Goal: Transaction & Acquisition: Purchase product/service

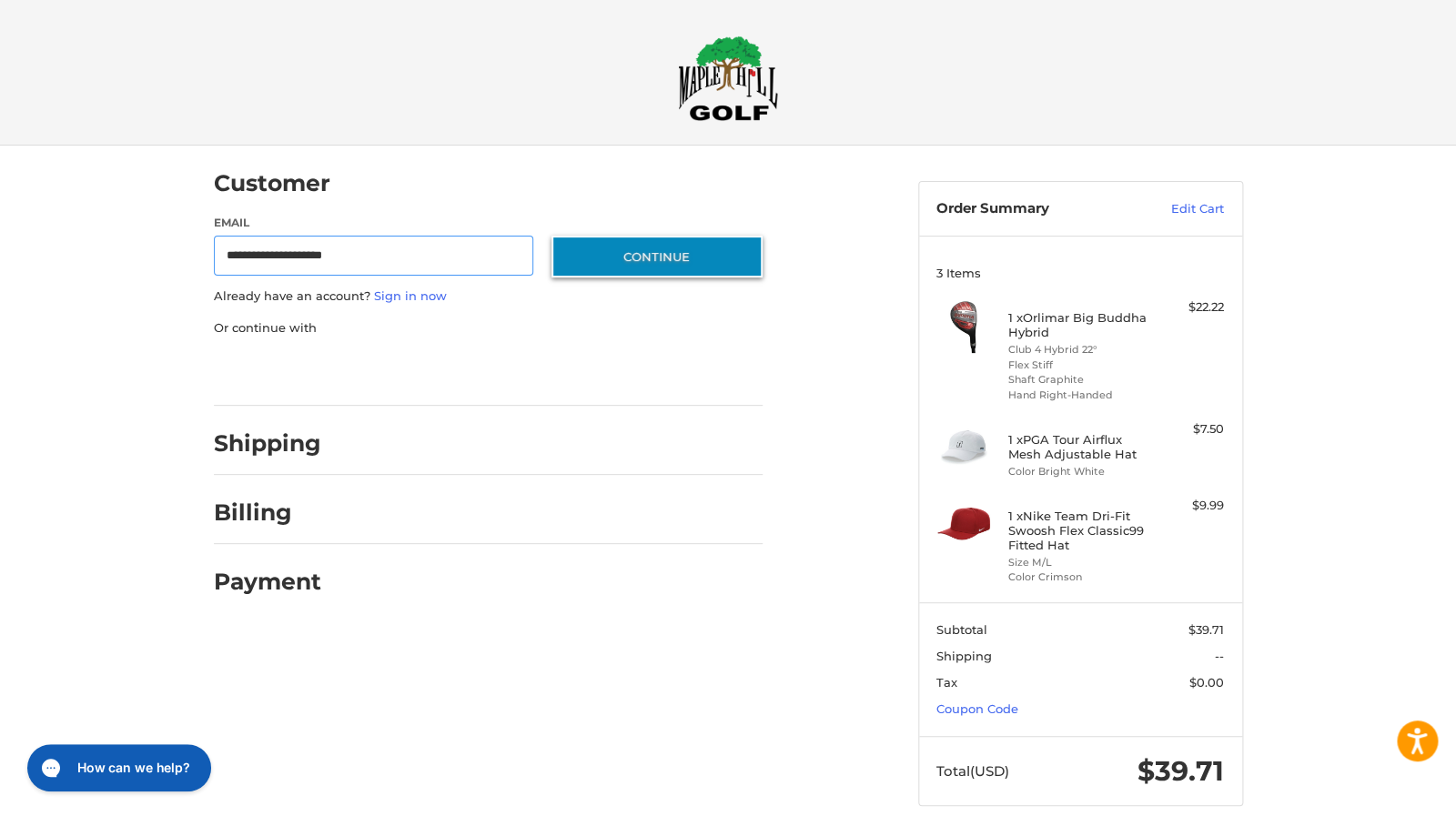
type input "**********"
click at [656, 257] on button "Continue" at bounding box center [656, 256] width 212 height 42
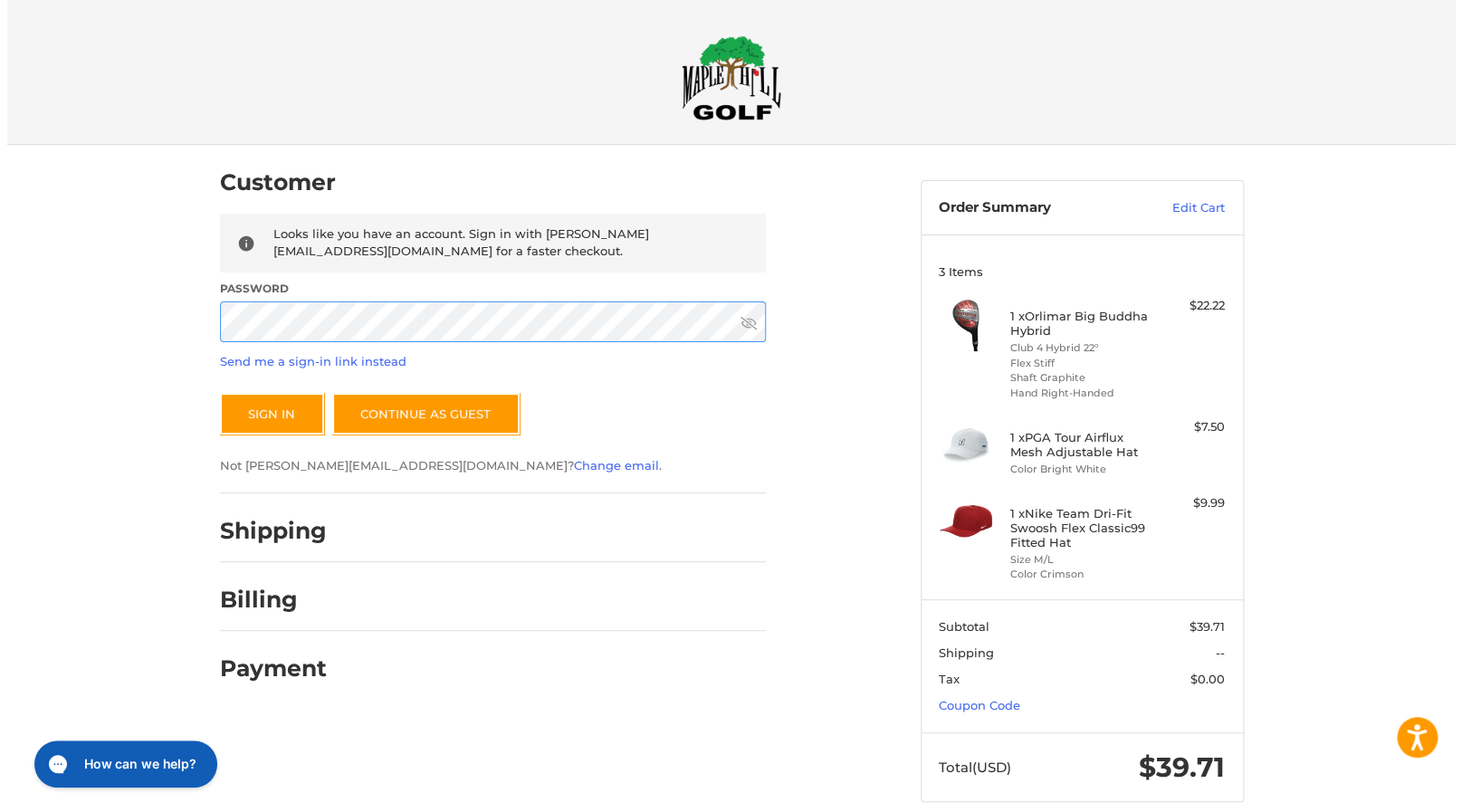
scroll to position [27, 0]
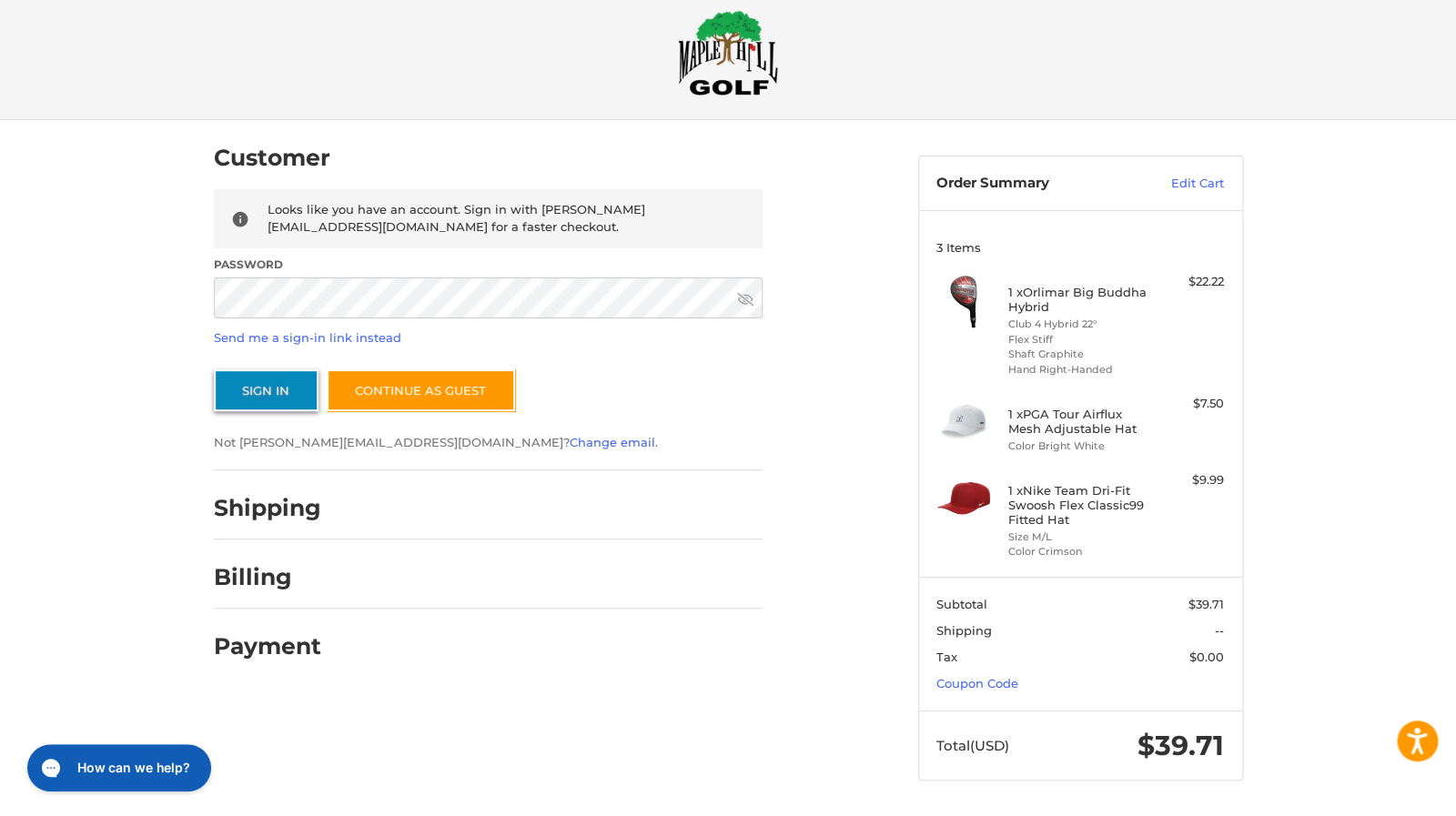
click at [277, 395] on button "Sign In" at bounding box center [265, 390] width 104 height 42
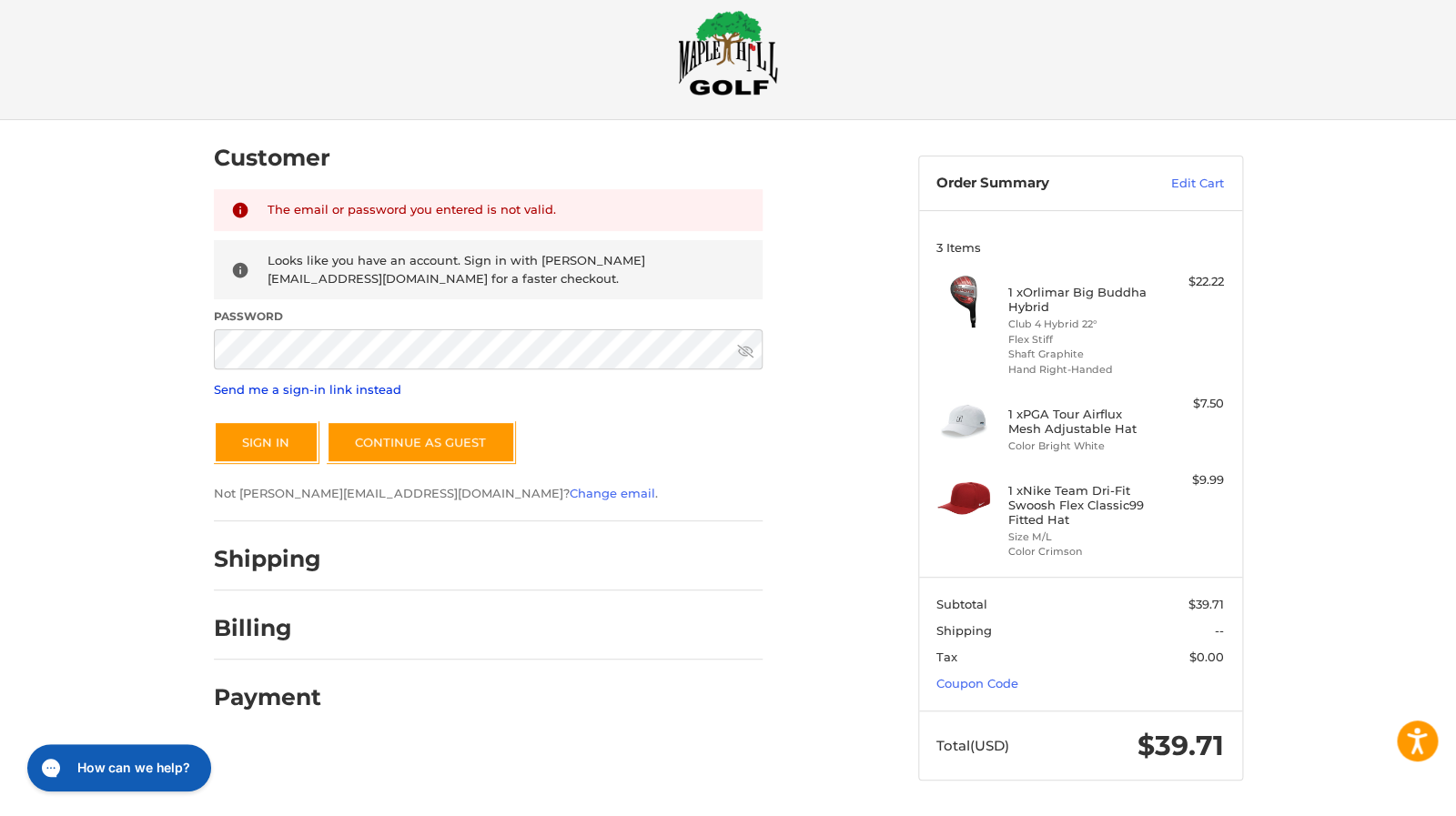
click at [301, 390] on link "Send me a sign-in link instead" at bounding box center [307, 389] width 188 height 15
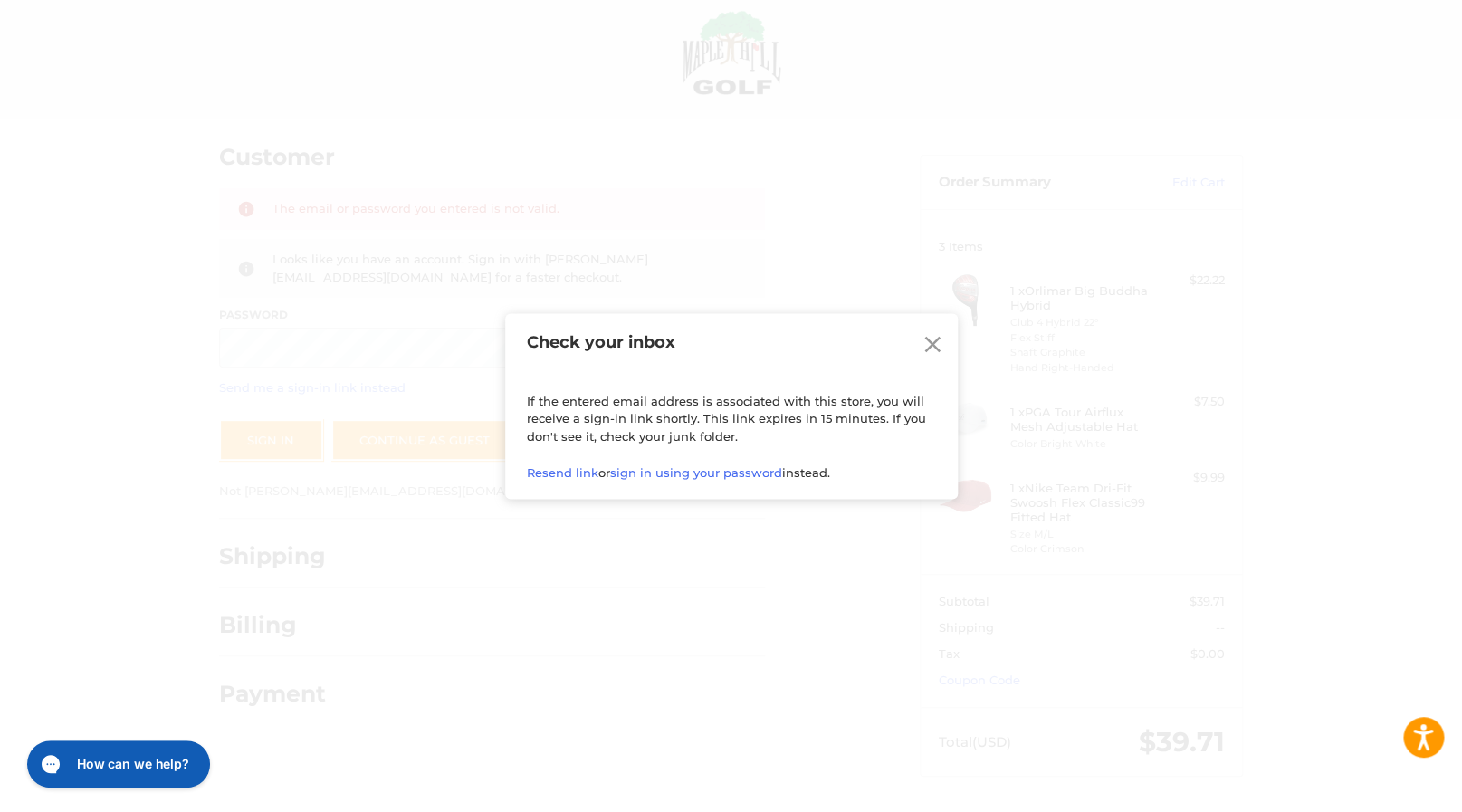
click at [937, 344] on icon at bounding box center [932, 344] width 27 height 27
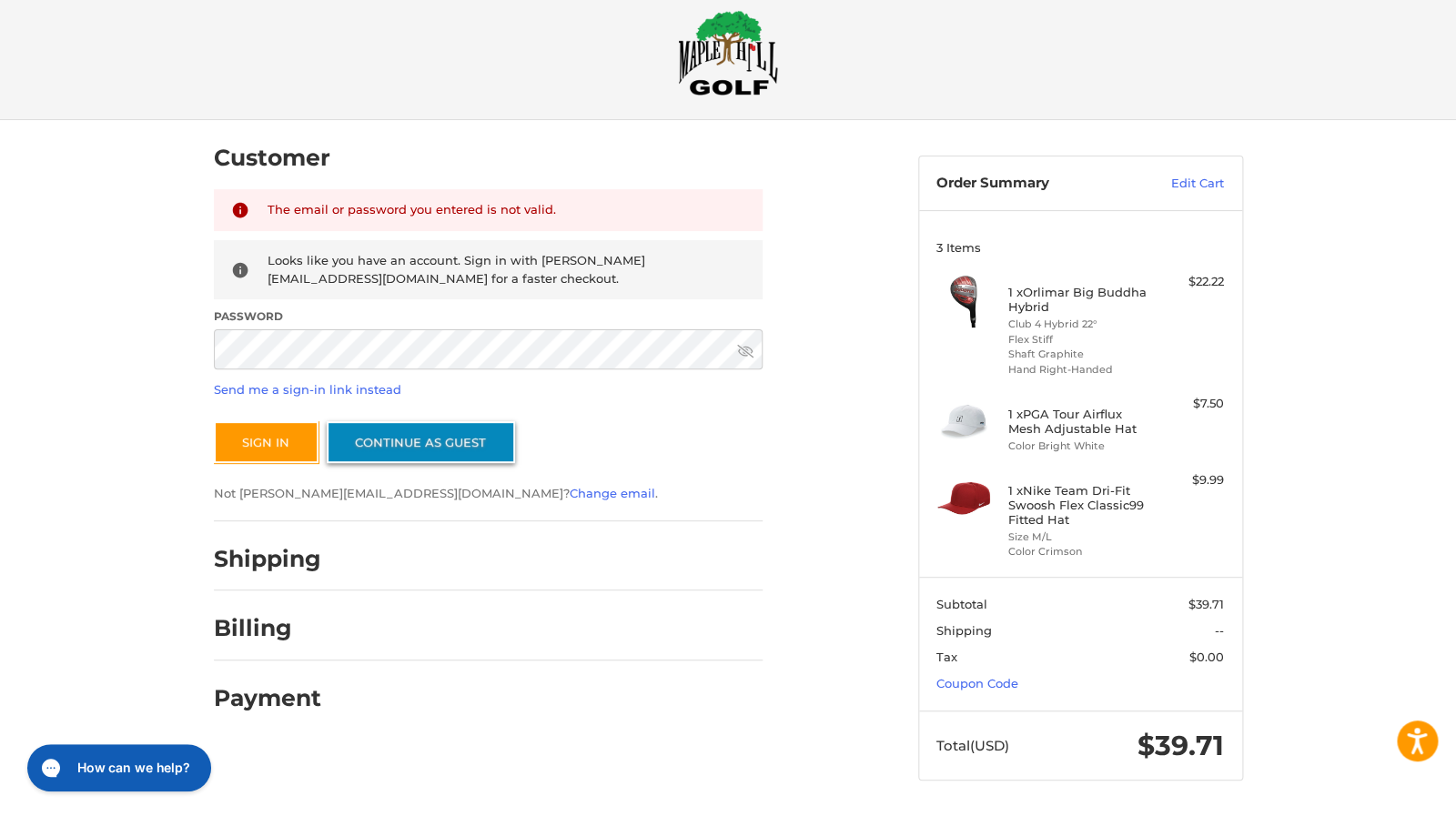
click at [413, 445] on link "Continue as guest" at bounding box center [421, 442] width 189 height 42
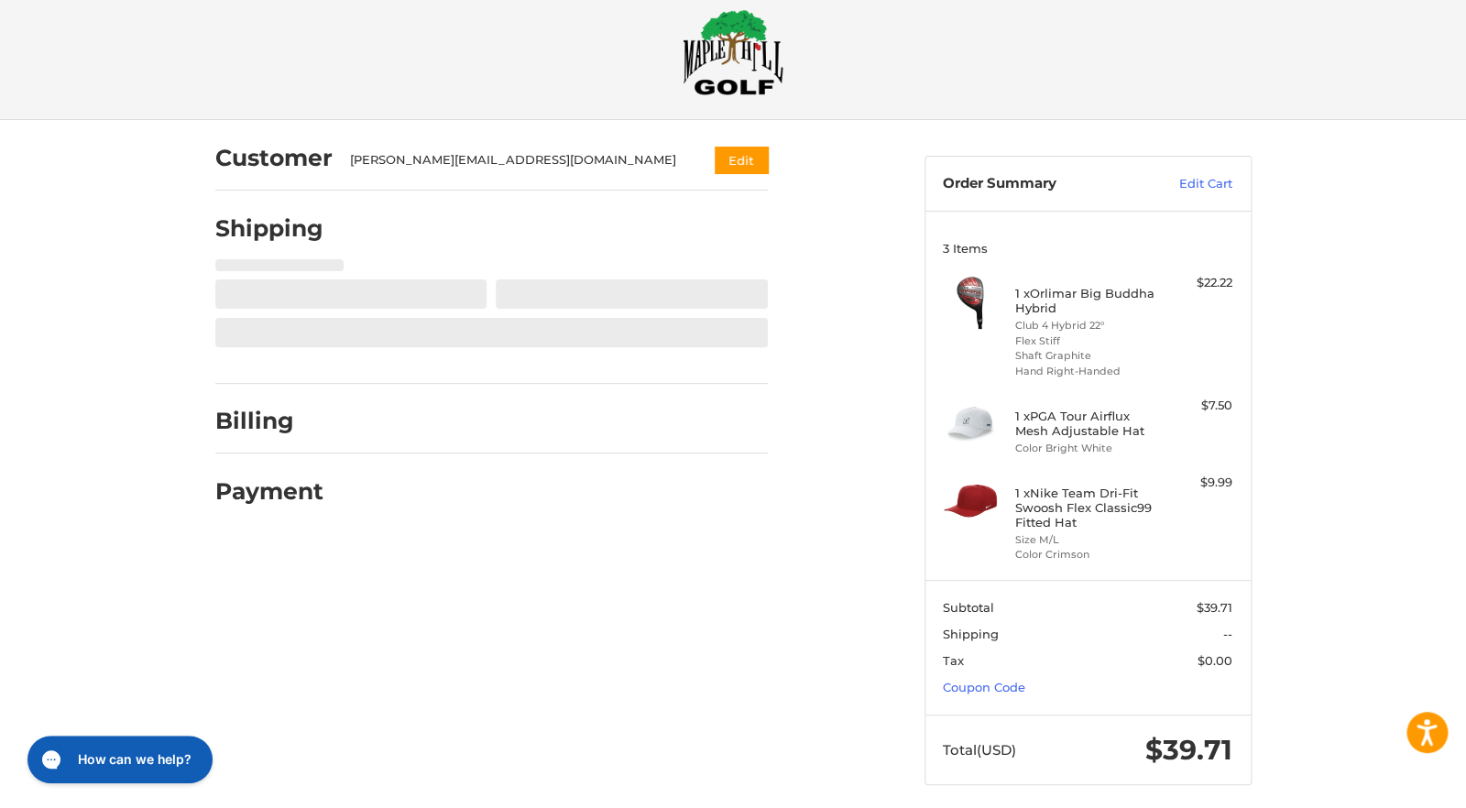
select select "**"
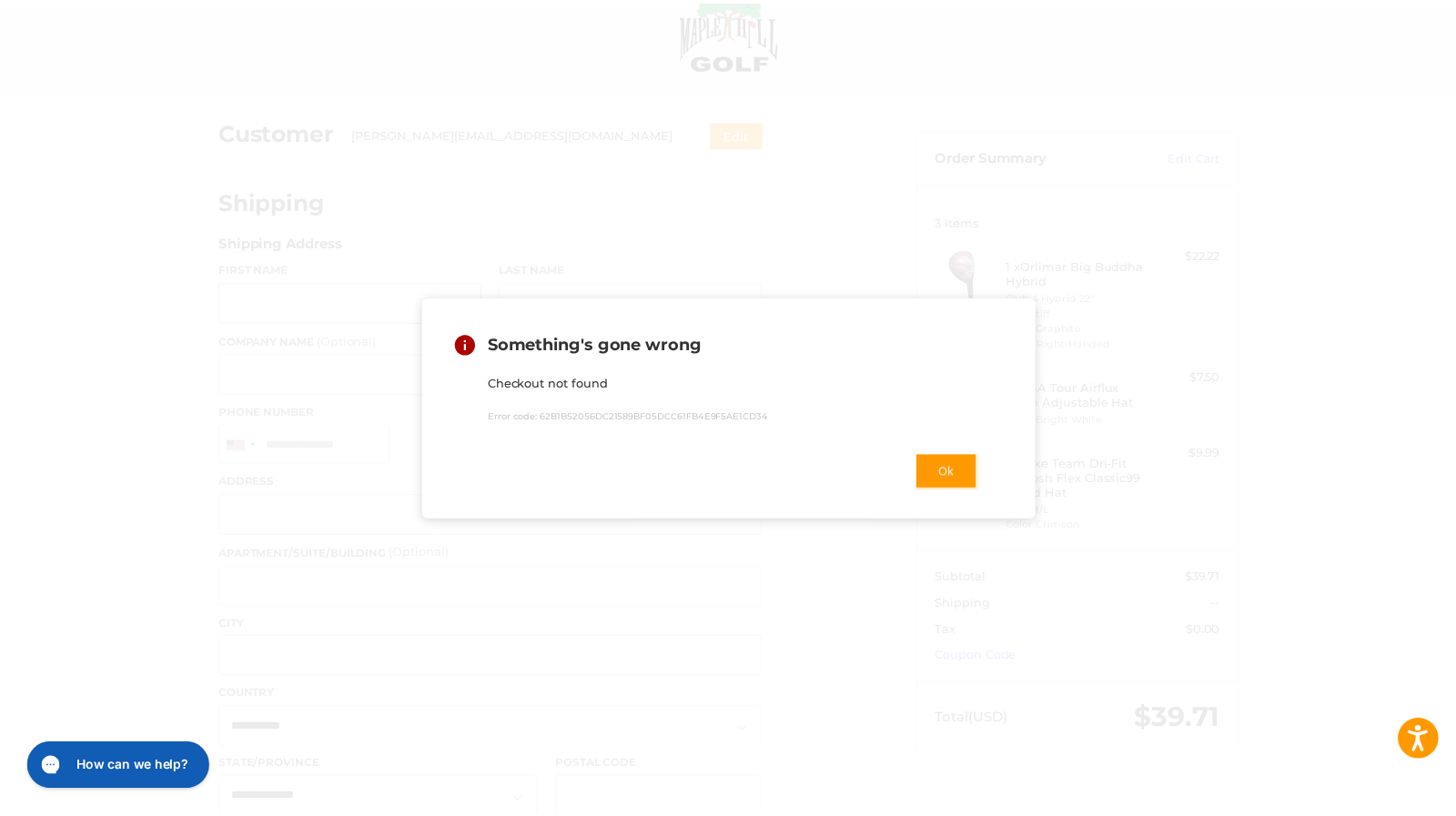
scroll to position [52, 0]
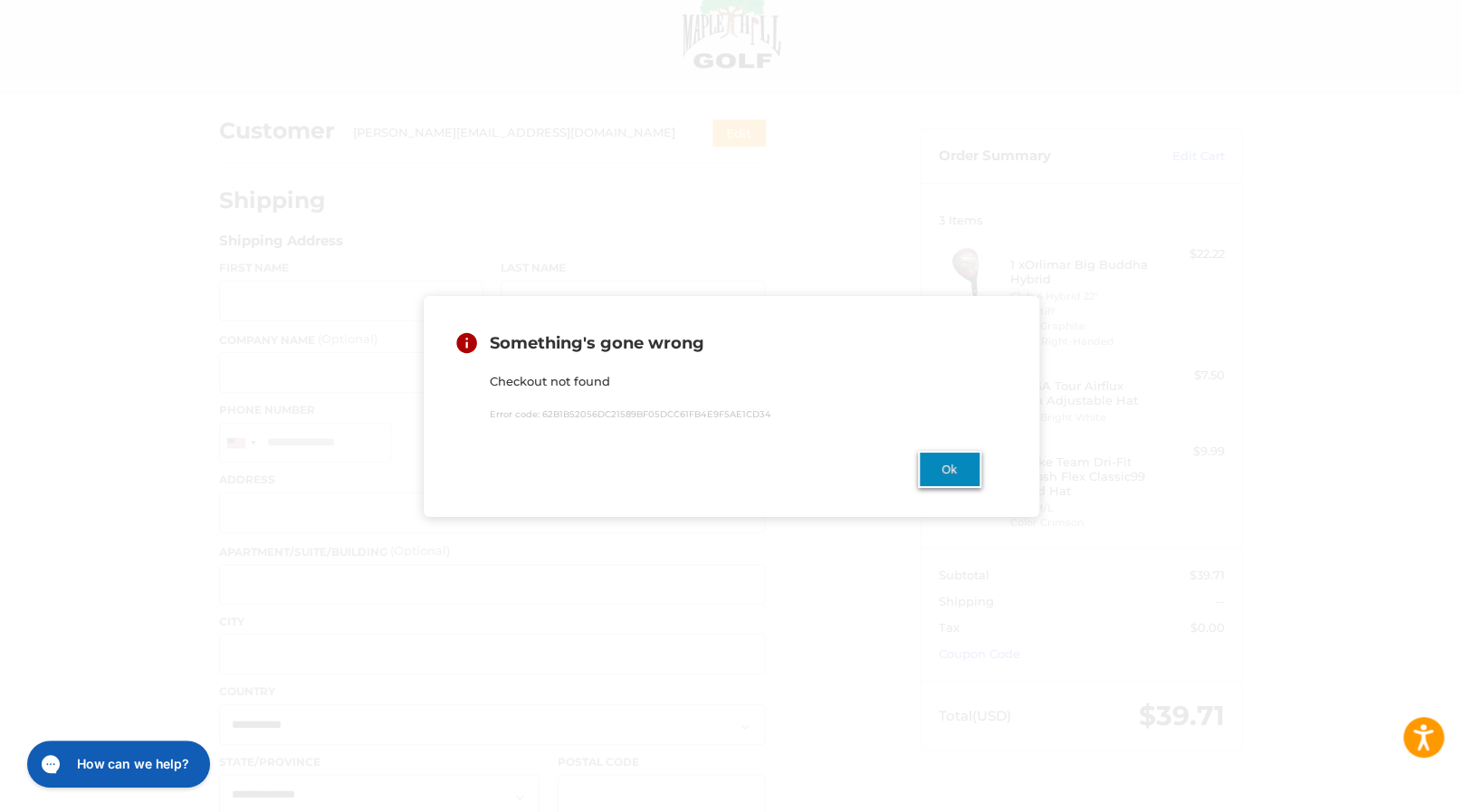
click at [957, 475] on button "Ok" at bounding box center [949, 469] width 63 height 38
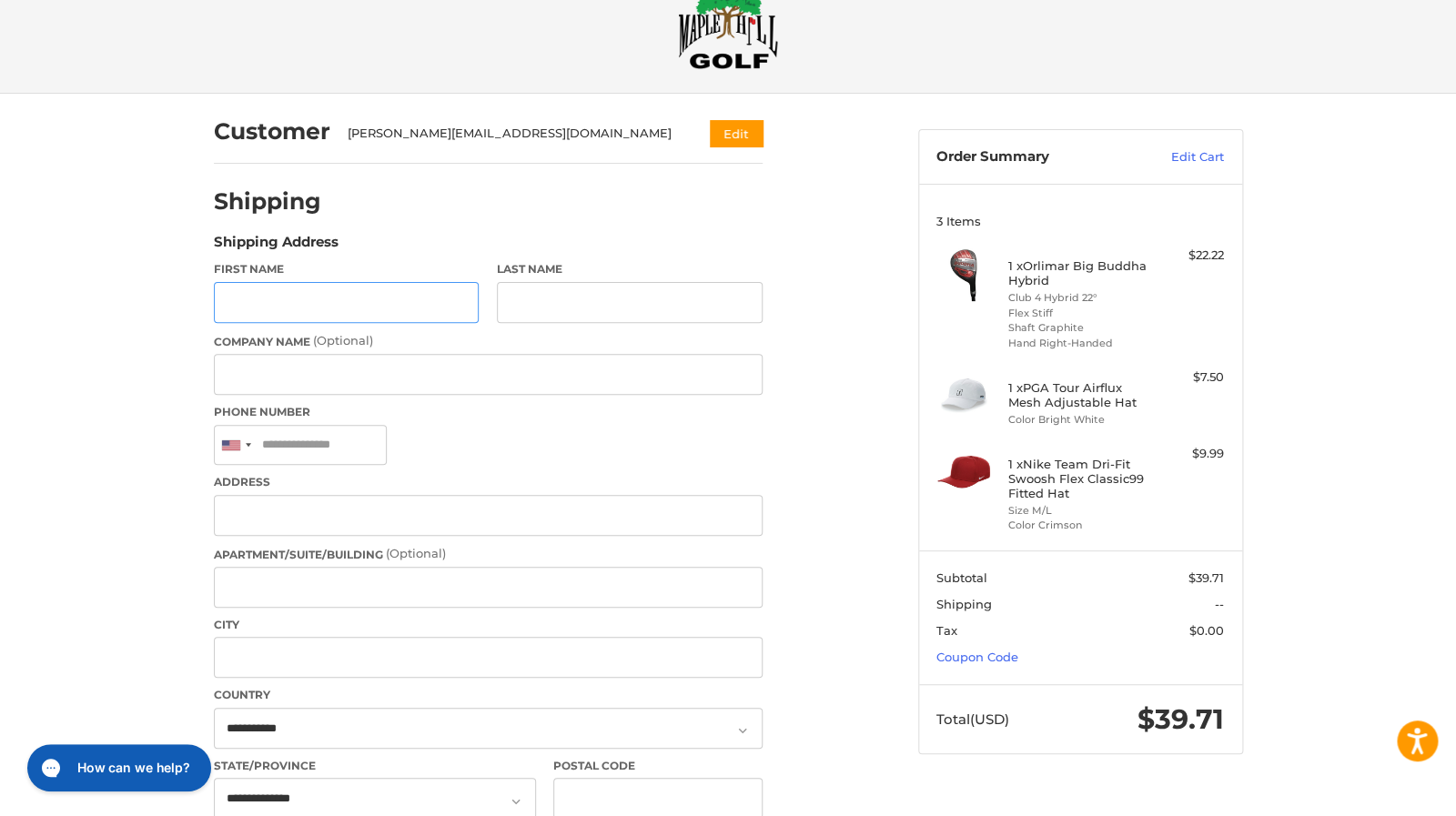
click at [301, 302] on input "First Name" at bounding box center [347, 302] width 266 height 41
type input "*****"
type input "****"
type input "**********"
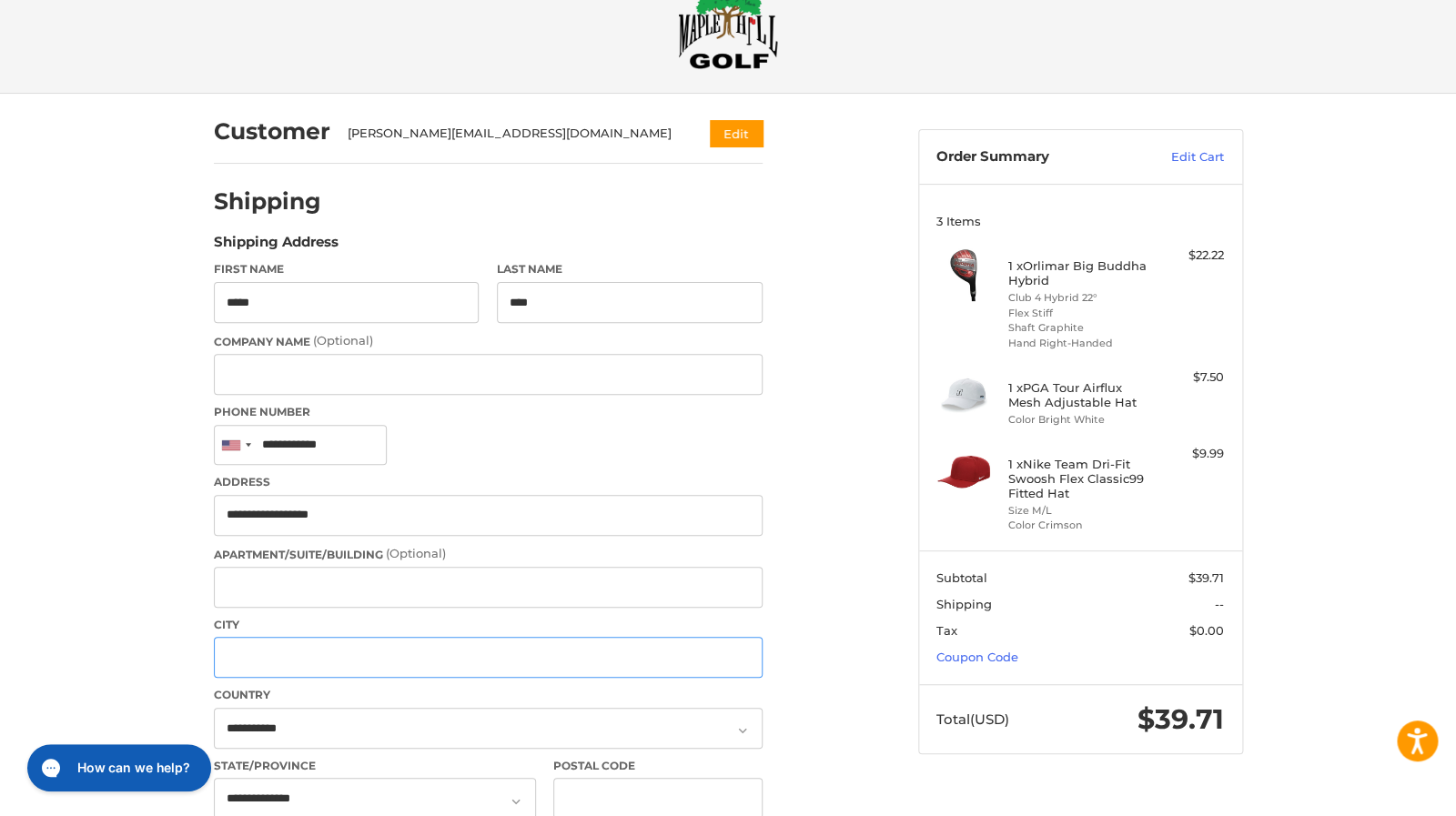
type input "******"
select select "**"
type input "*****"
type input "**********"
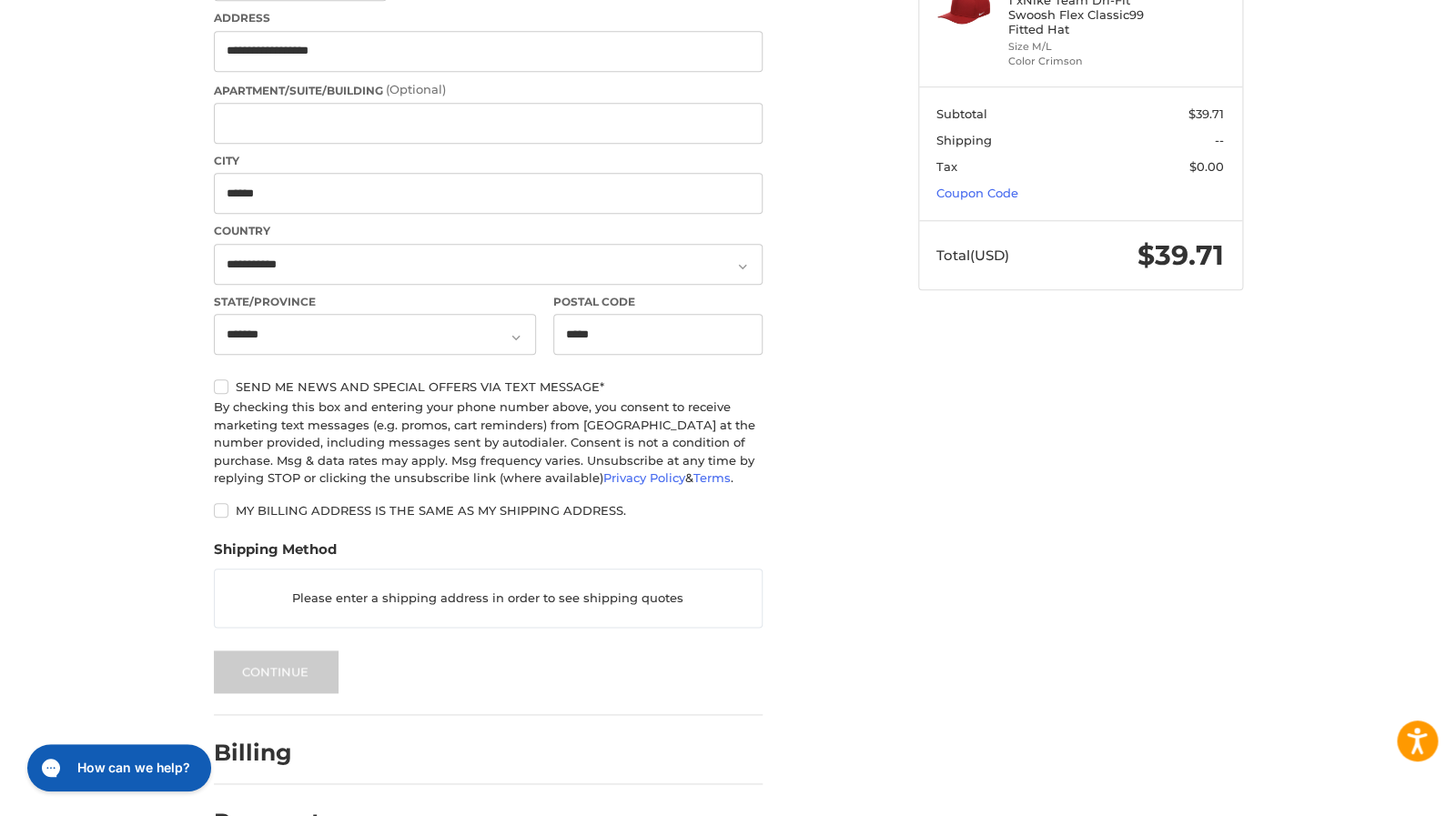
scroll to position [573, 0]
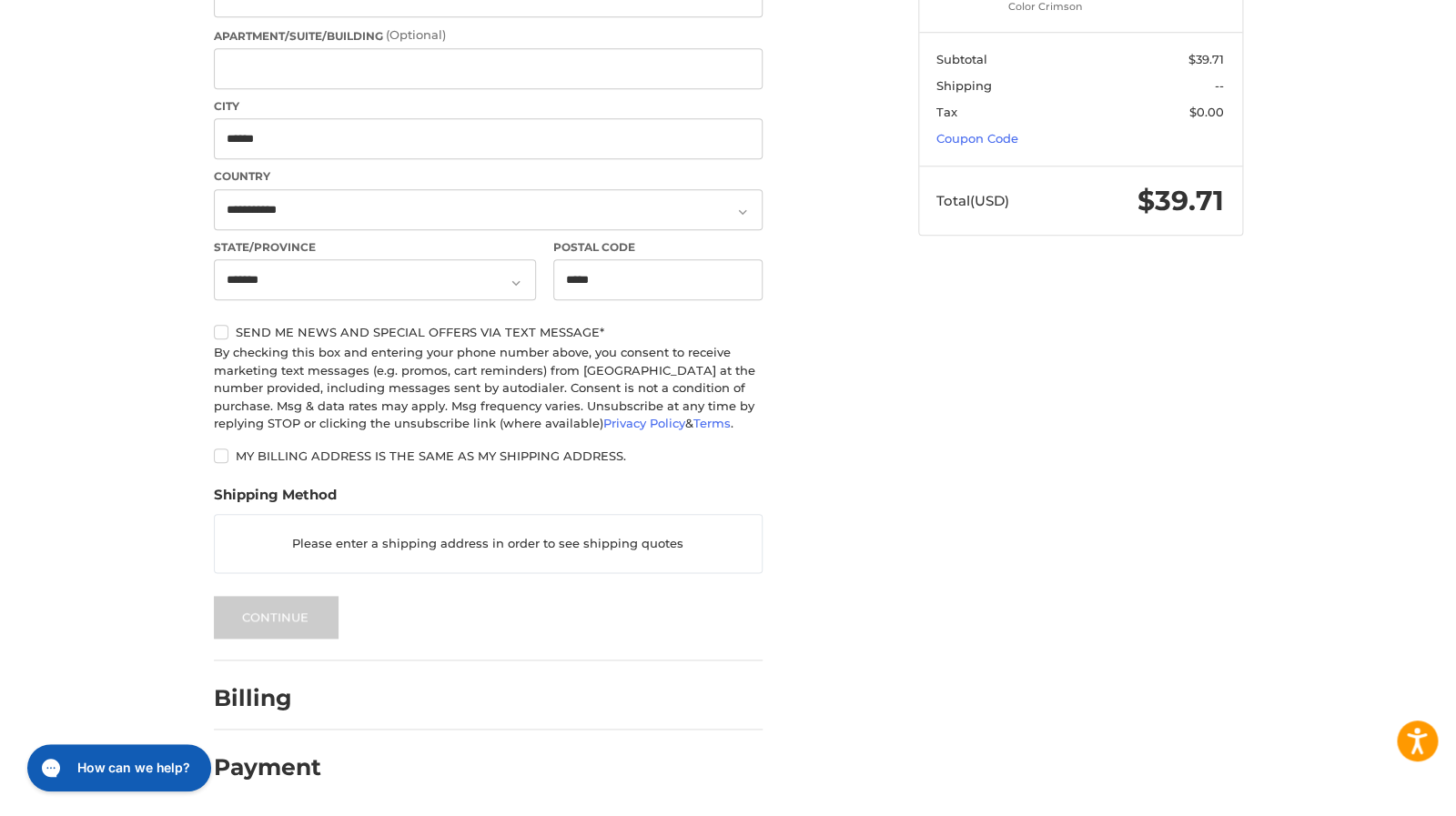
click at [295, 772] on h2 "Payment" at bounding box center [267, 767] width 107 height 28
click at [473, 549] on p "Please enter a shipping address in order to see shipping quotes" at bounding box center [488, 544] width 547 height 36
click at [460, 543] on p "Please enter a shipping address in order to see shipping quotes" at bounding box center [488, 544] width 547 height 36
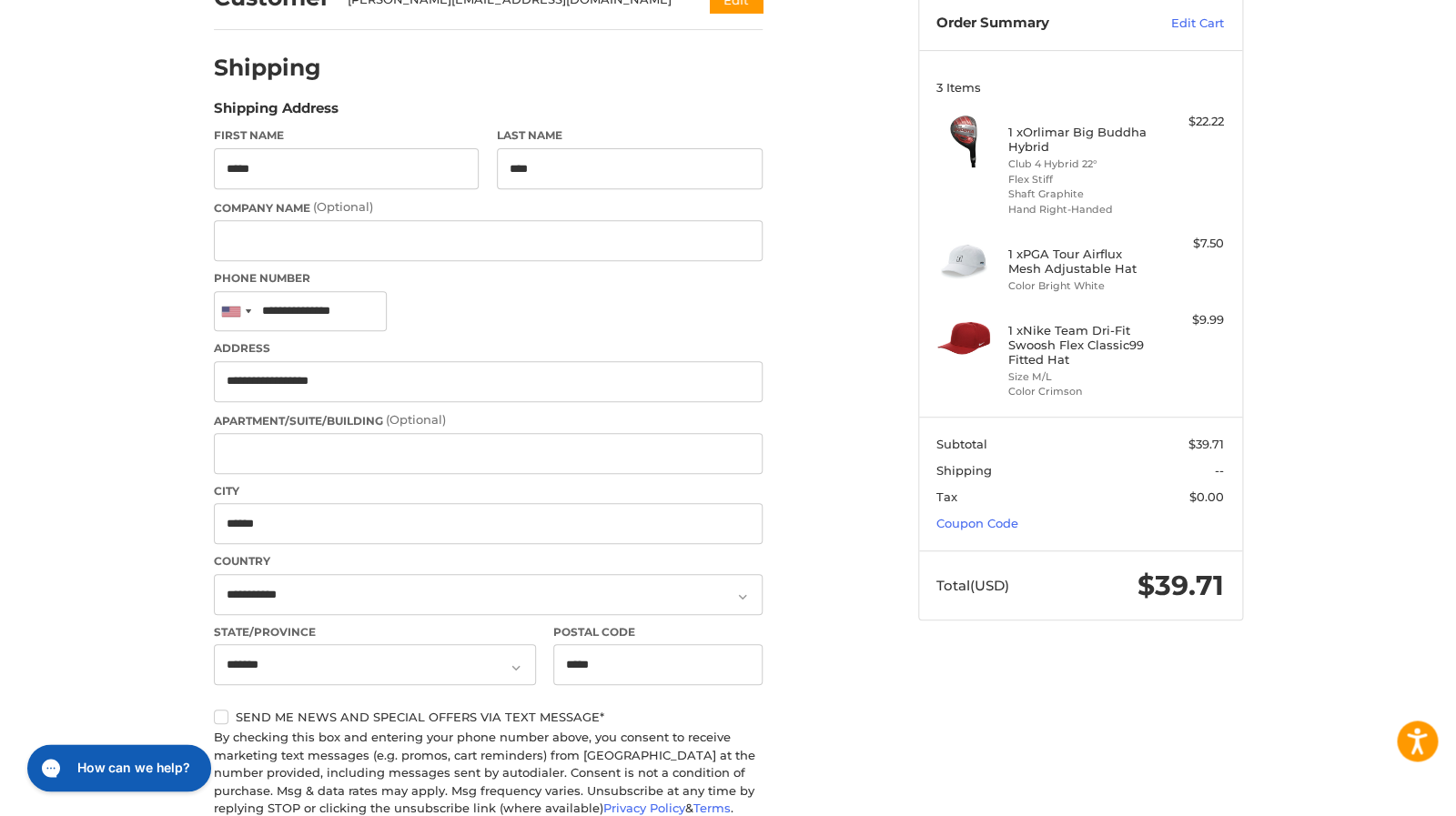
scroll to position [104, 0]
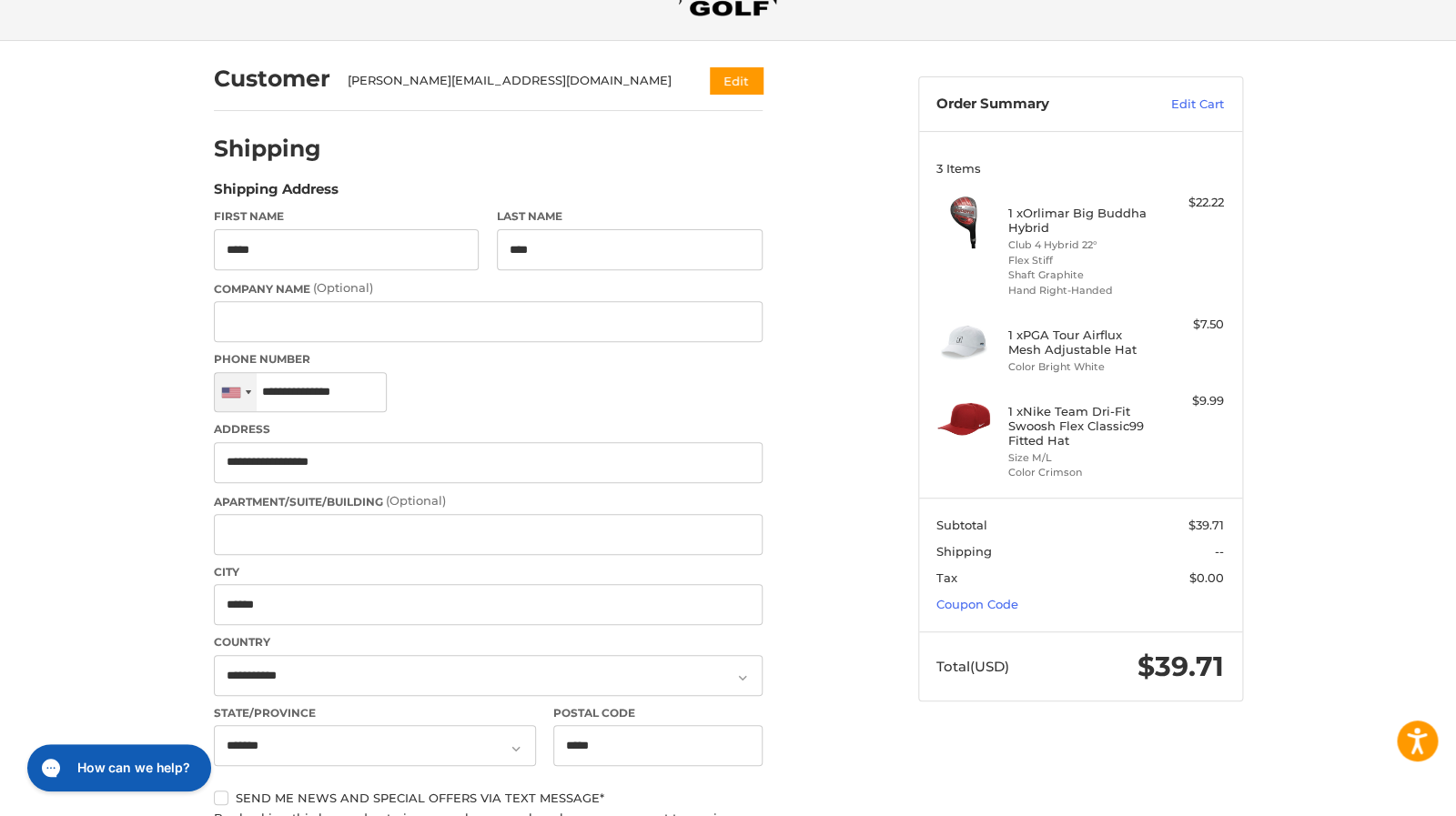
click at [249, 398] on div at bounding box center [235, 392] width 42 height 39
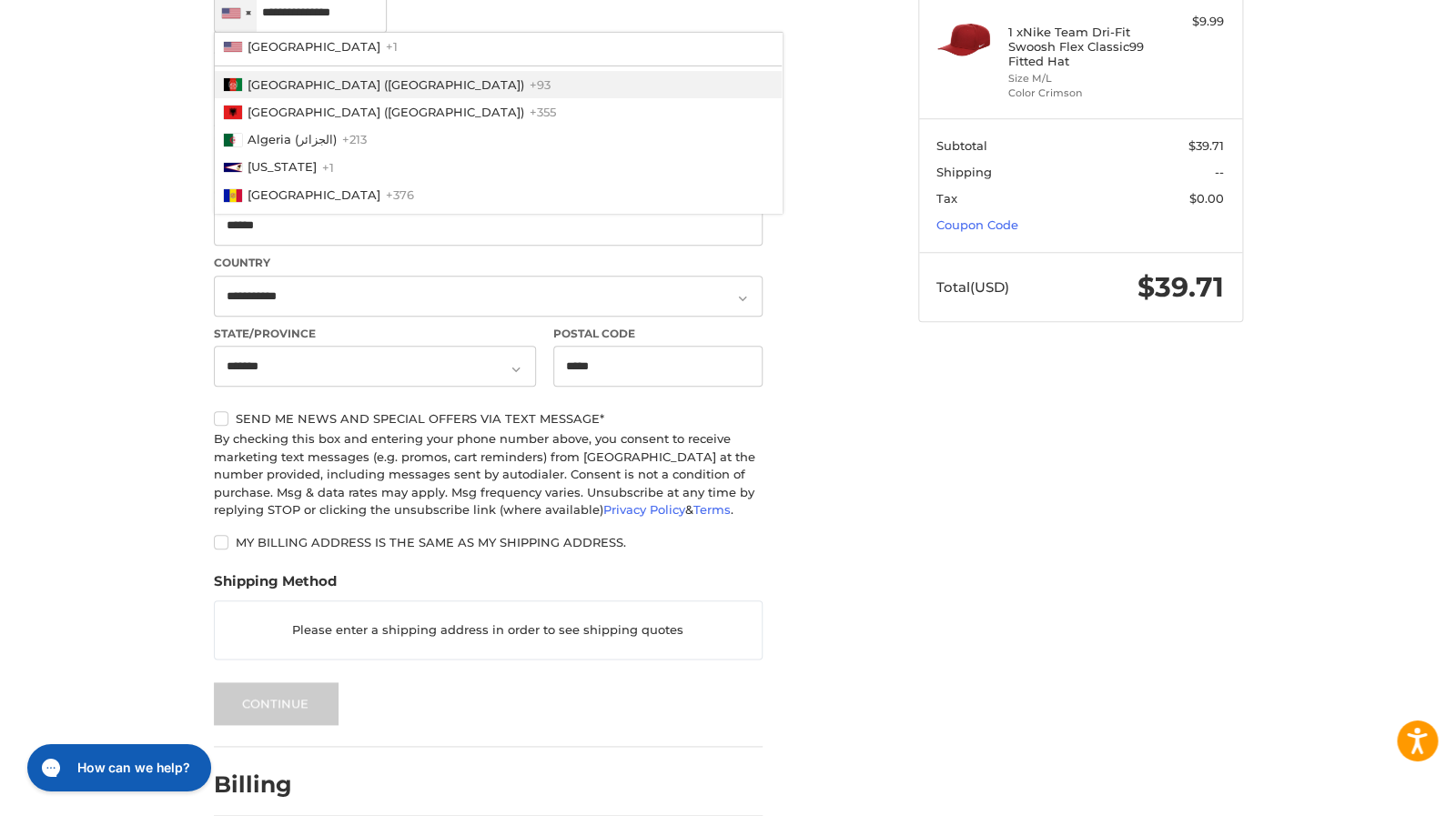
scroll to position [398, 0]
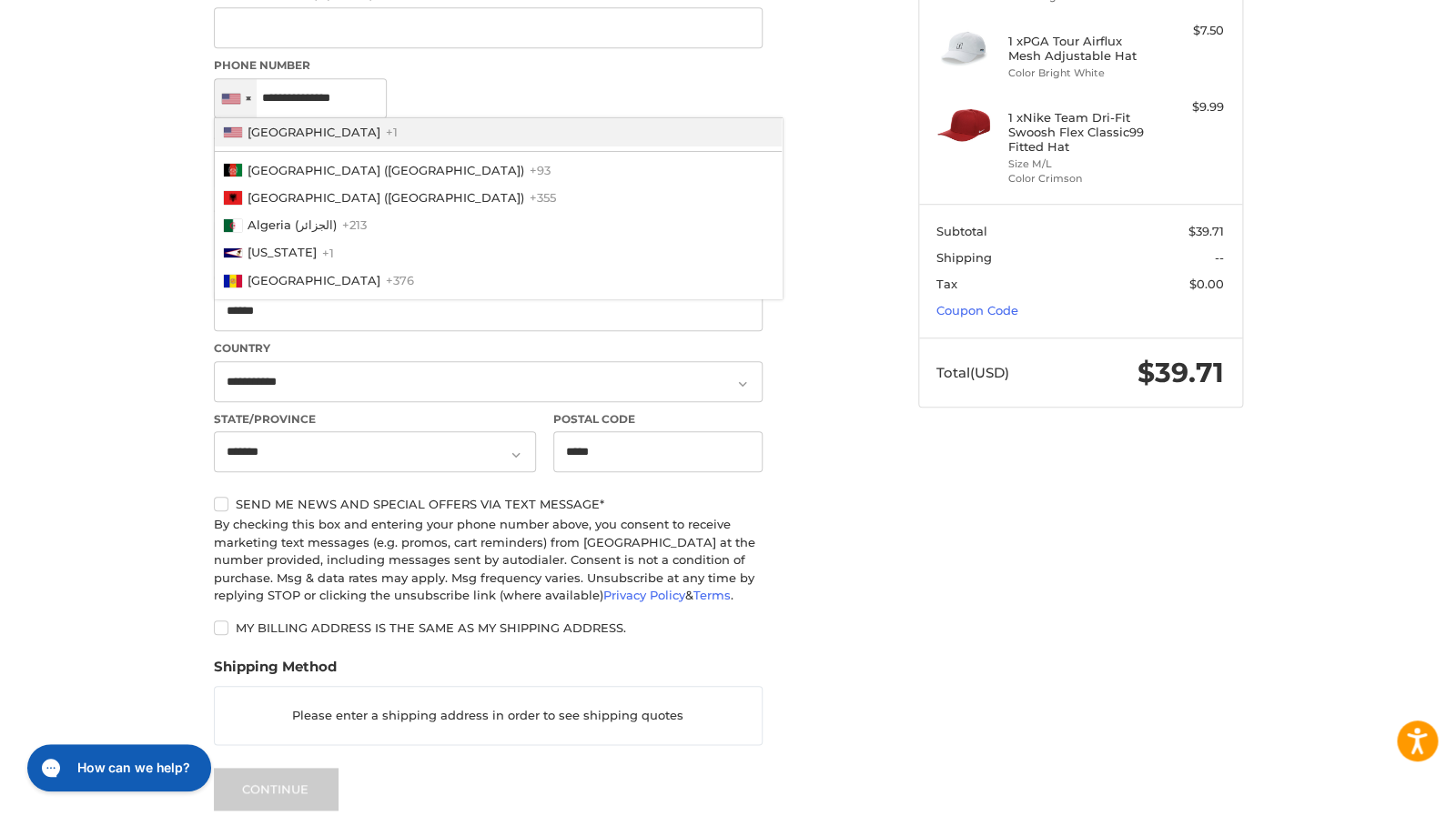
click at [272, 136] on span "United States" at bounding box center [314, 132] width 133 height 15
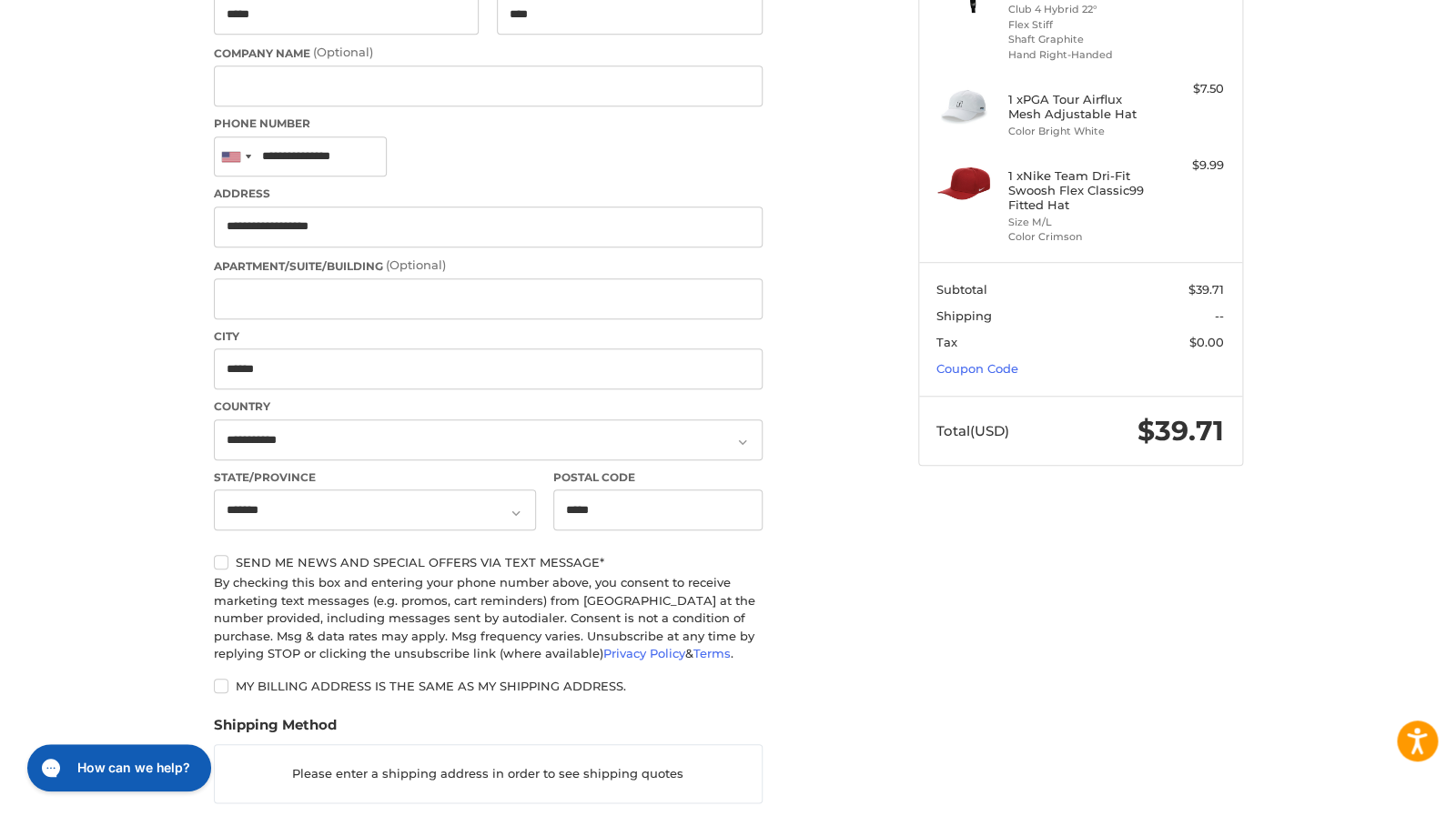
scroll to position [294, 0]
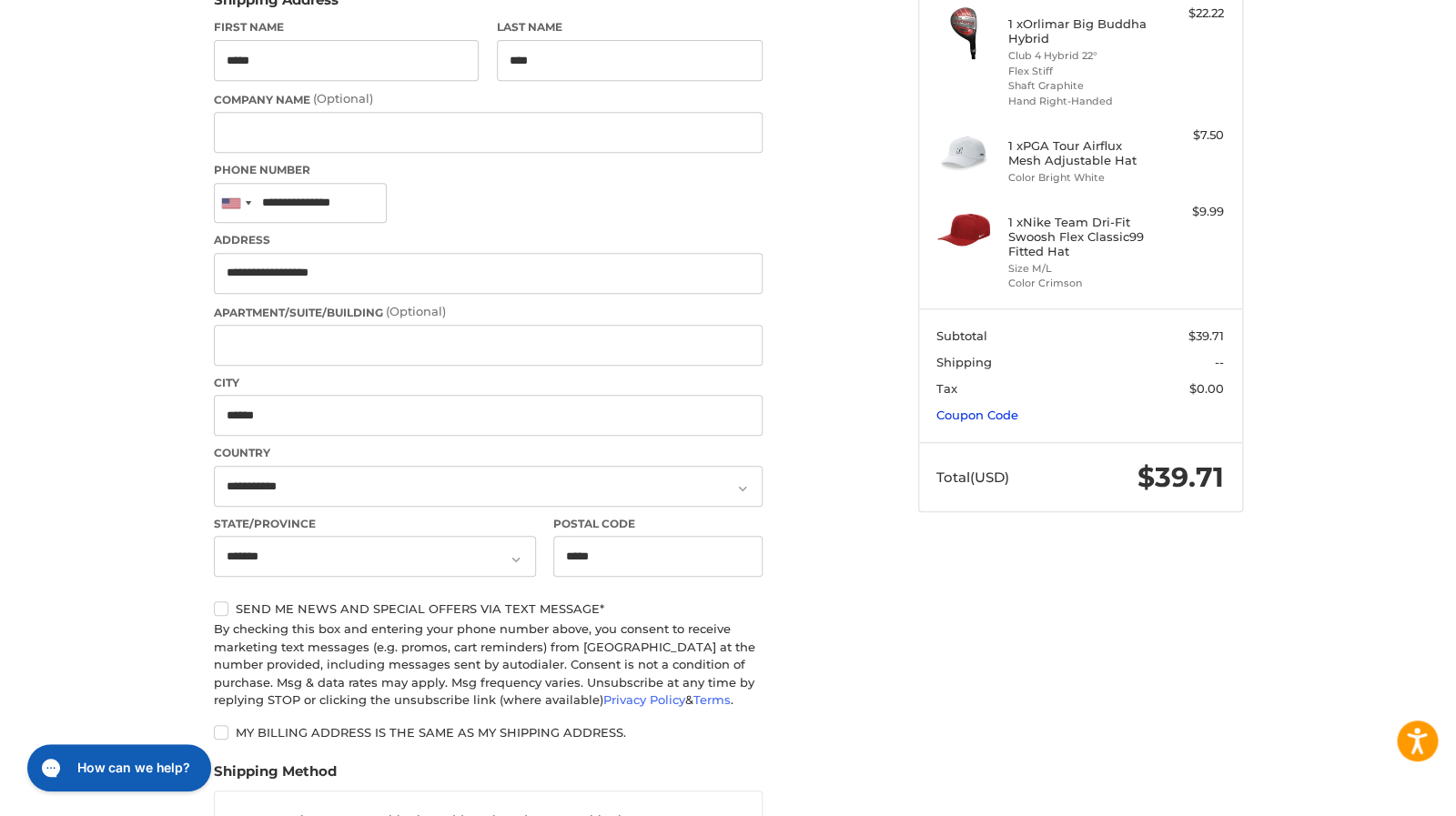
click at [976, 417] on link "Coupon Code" at bounding box center [977, 415] width 81 height 15
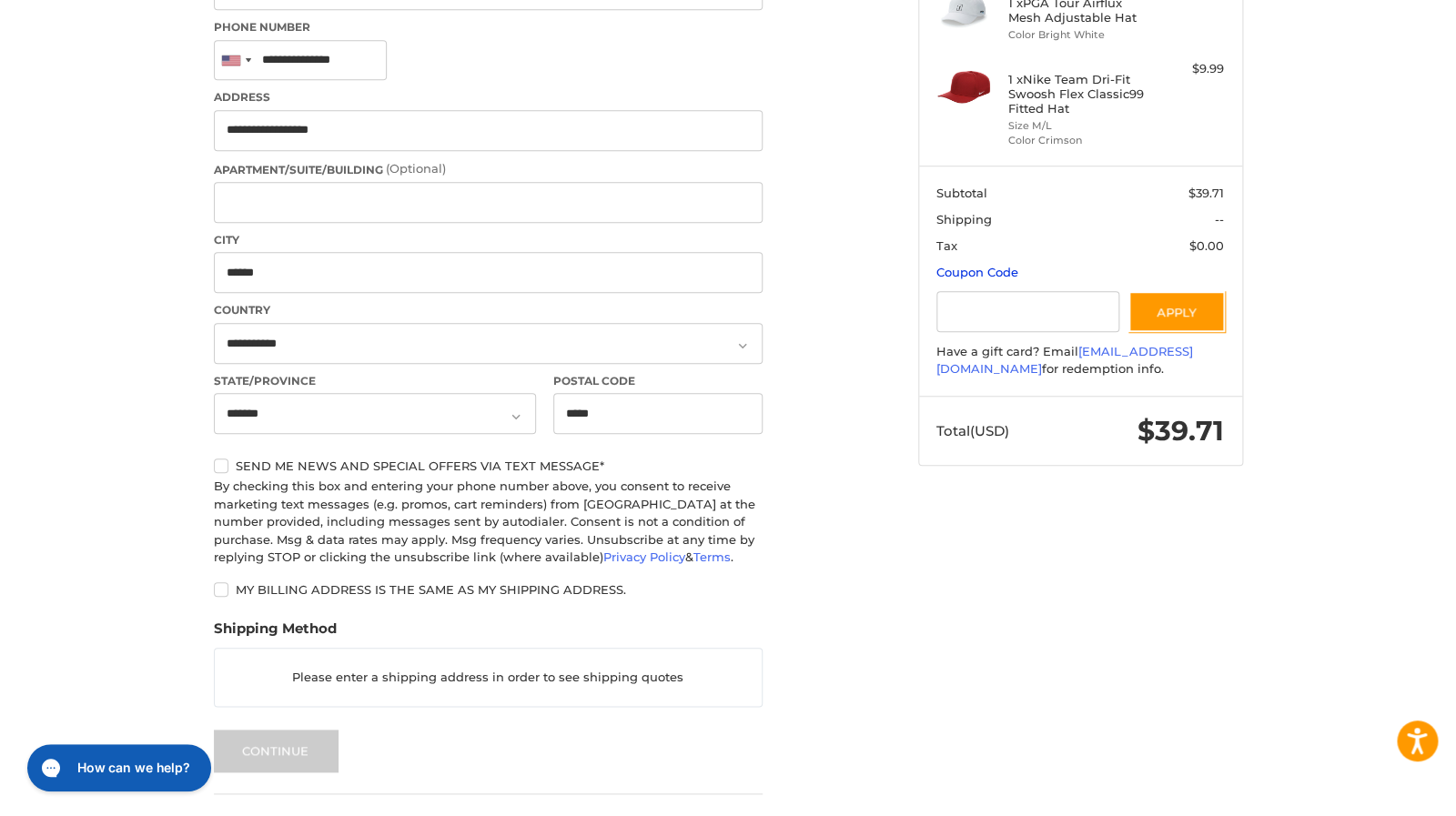
scroll to position [573, 0]
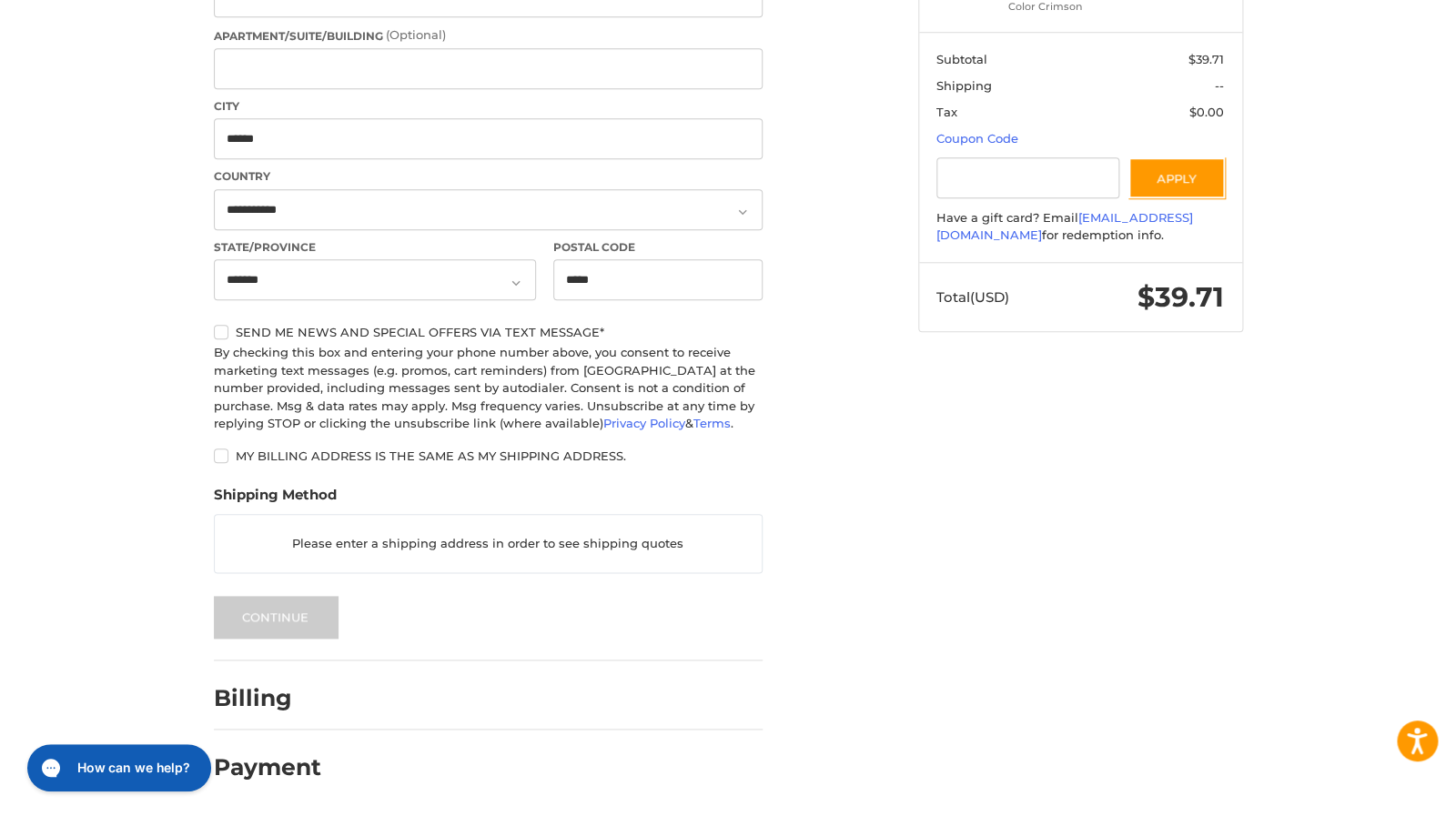
click at [253, 704] on h2 "Billing" at bounding box center [266, 698] width 106 height 28
click at [262, 775] on h2 "Payment" at bounding box center [267, 767] width 107 height 28
click at [263, 774] on h2 "Payment" at bounding box center [267, 767] width 107 height 28
click at [471, 551] on p "Please enter a shipping address in order to see shipping quotes" at bounding box center [488, 544] width 547 height 36
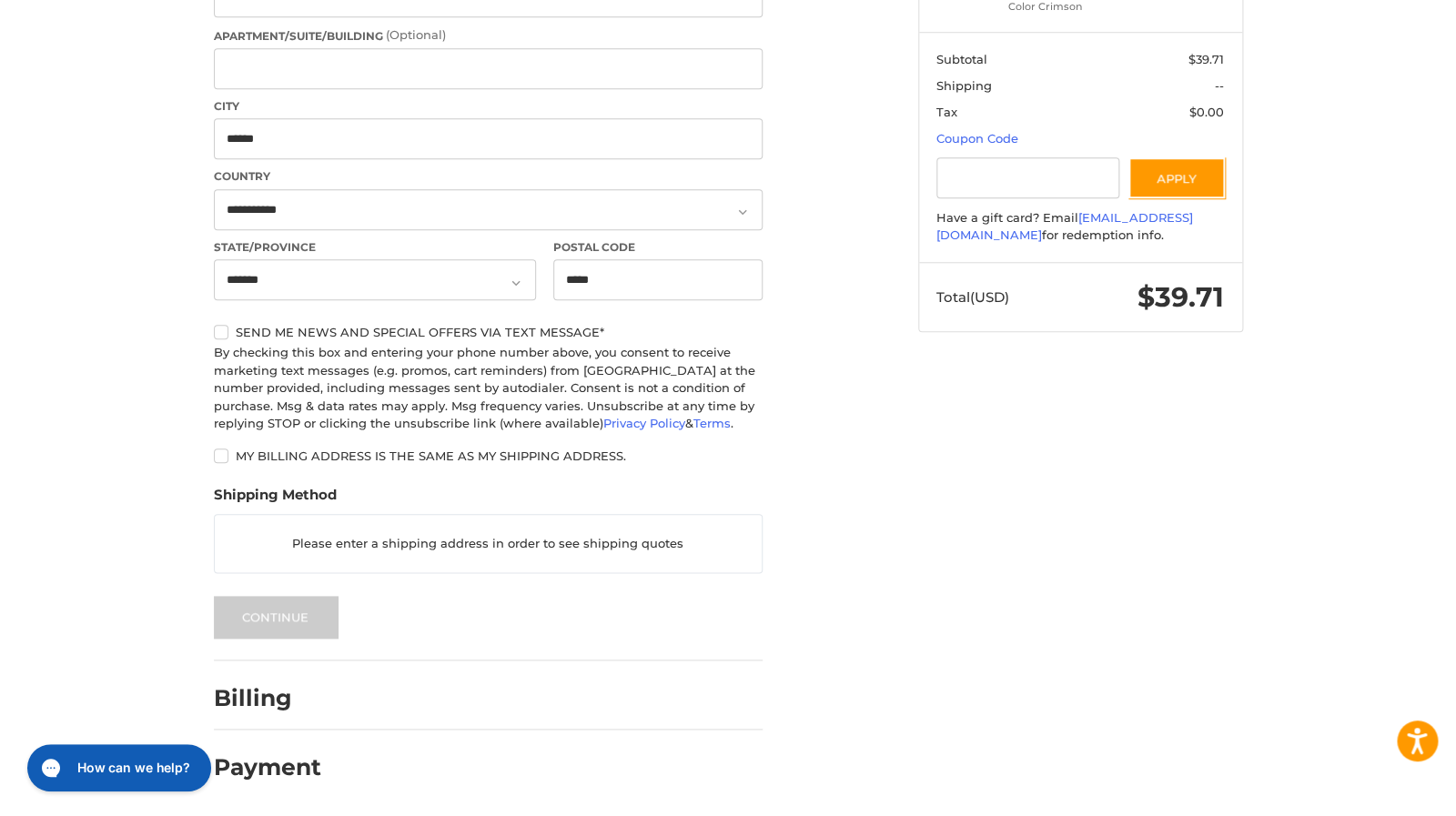
click at [471, 551] on p "Please enter a shipping address in order to see shipping quotes" at bounding box center [488, 544] width 547 height 36
click at [480, 540] on p "Please enter a shipping address in order to see shipping quotes" at bounding box center [488, 544] width 547 height 36
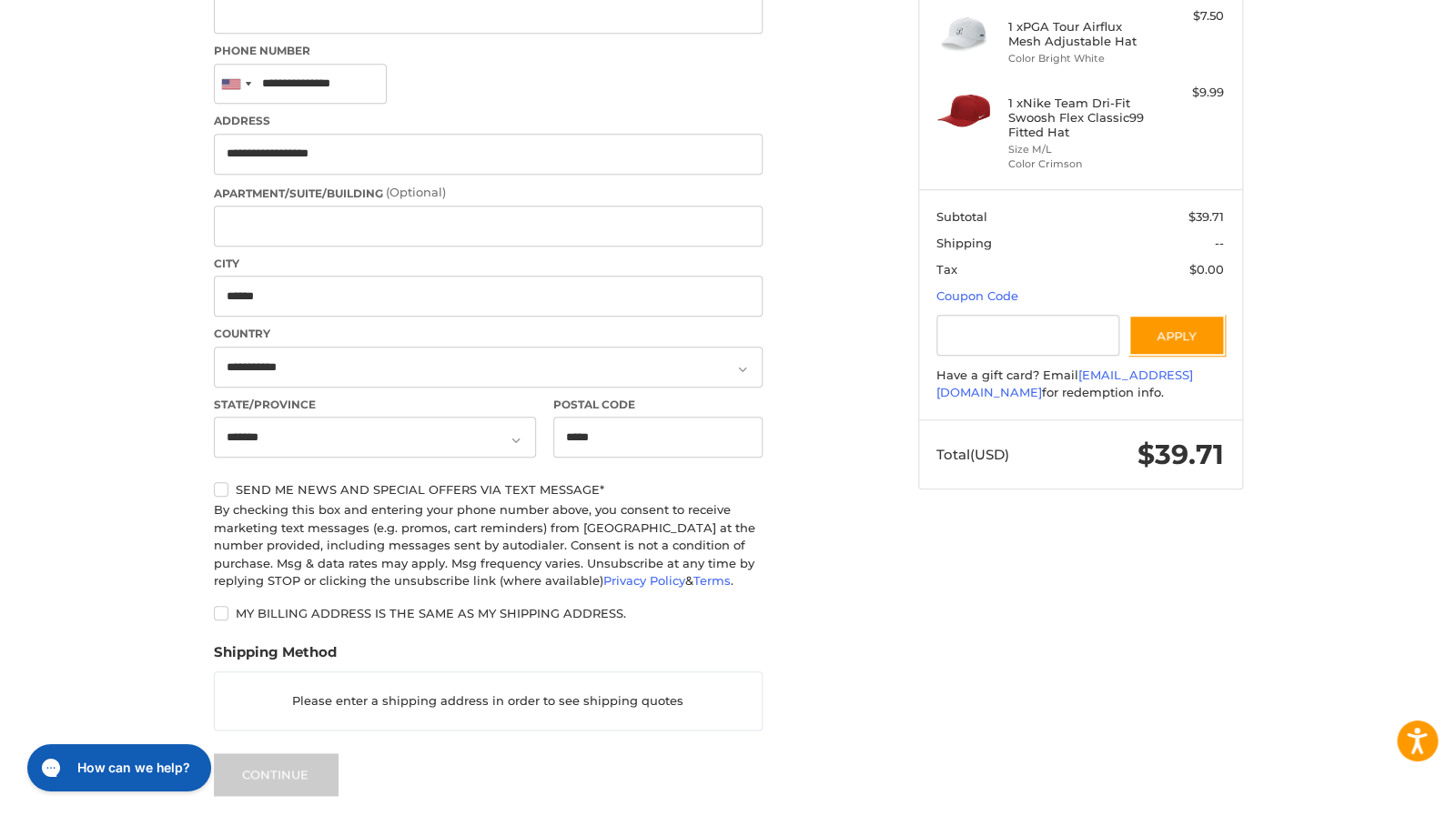
scroll to position [437, 0]
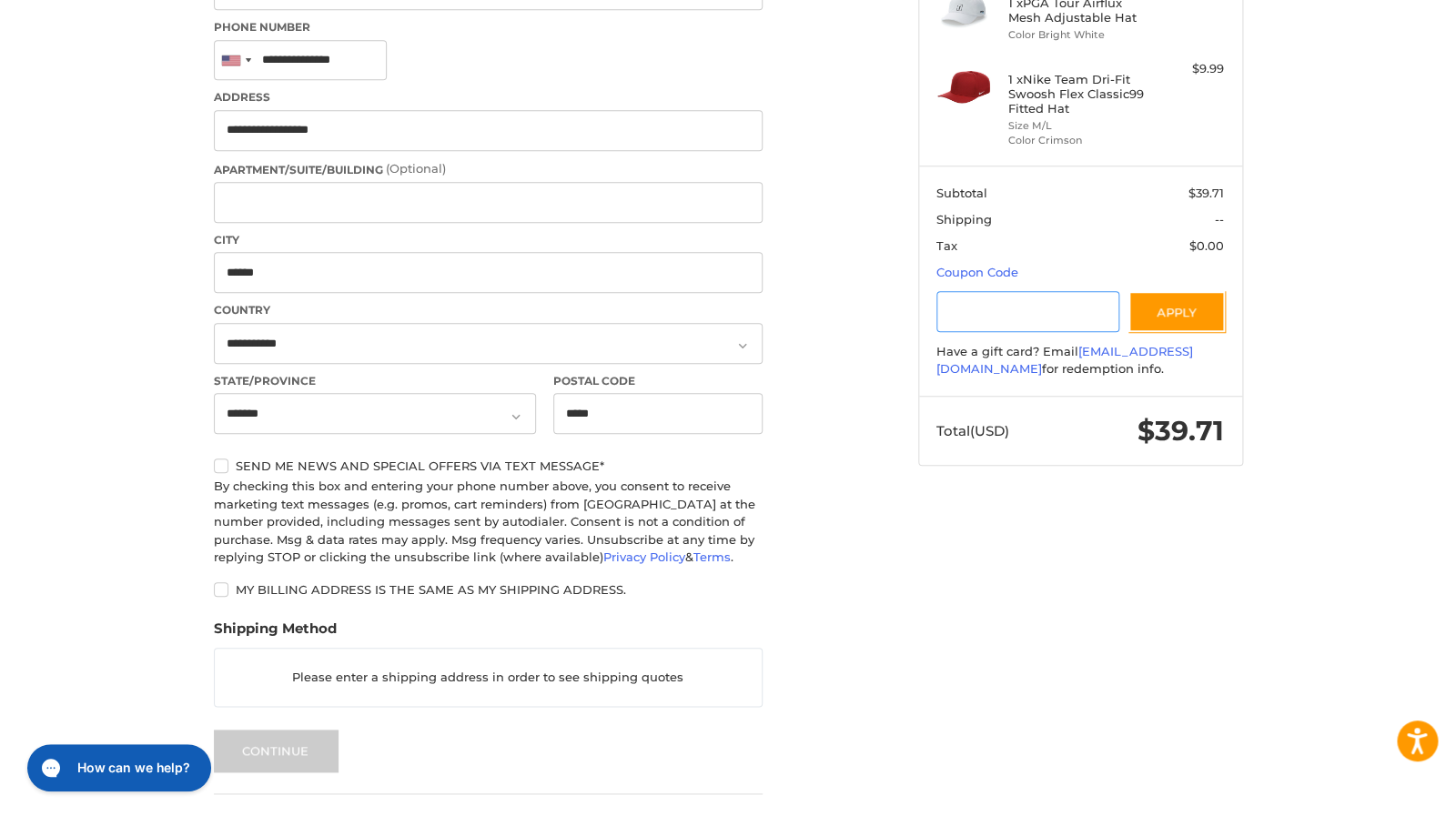
click at [986, 311] on input "Gift Certificate or Coupon Code" at bounding box center [1028, 311] width 183 height 41
click at [1162, 314] on button "Apply" at bounding box center [1176, 311] width 96 height 41
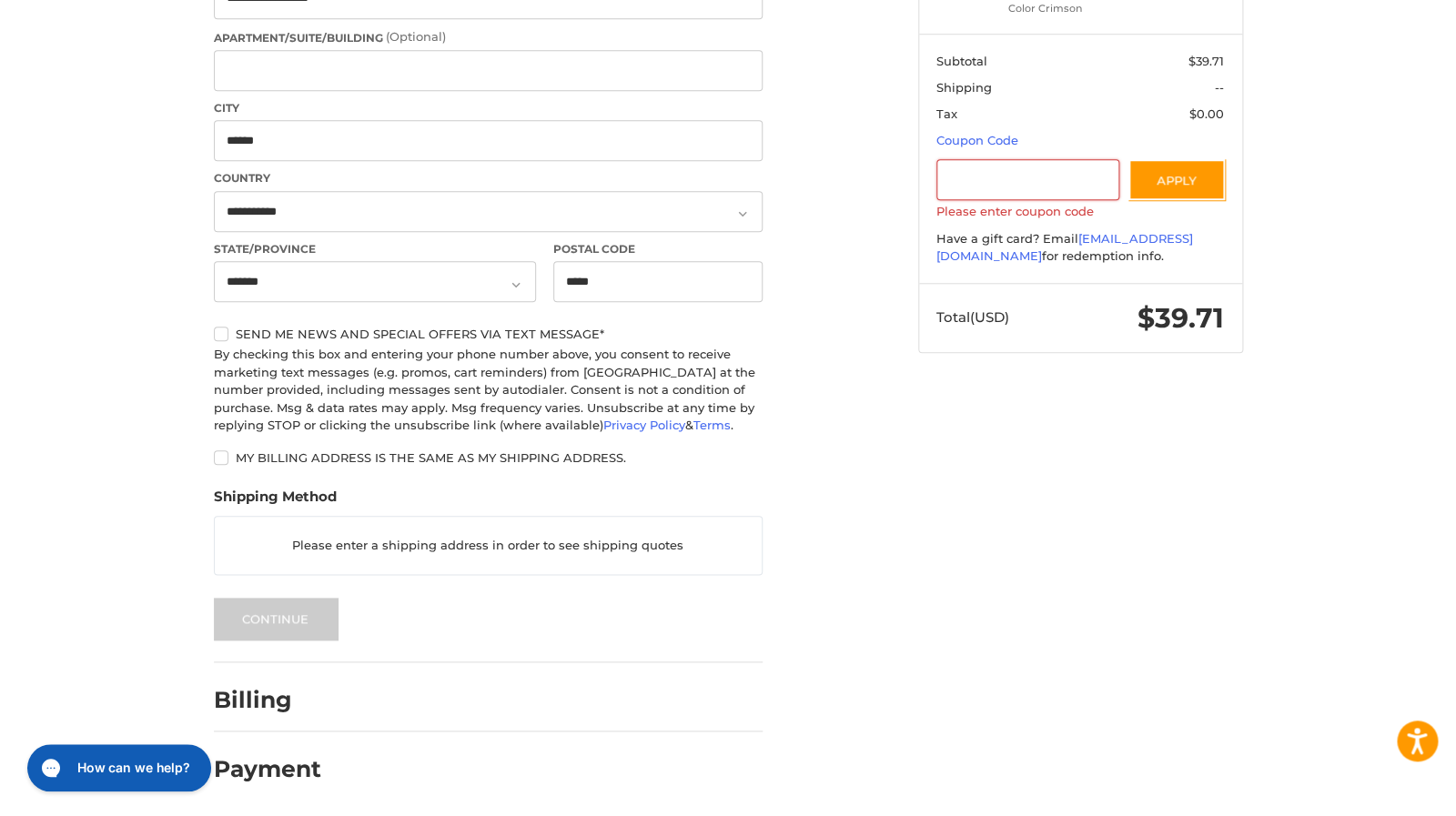
scroll to position [573, 0]
click at [274, 771] on h2 "Payment" at bounding box center [267, 767] width 107 height 28
click at [268, 705] on h2 "Billing" at bounding box center [266, 698] width 106 height 28
click at [268, 707] on h2 "Billing" at bounding box center [266, 698] width 106 height 28
click at [225, 457] on label "My billing address is the same as my shipping address." at bounding box center [488, 456] width 549 height 15
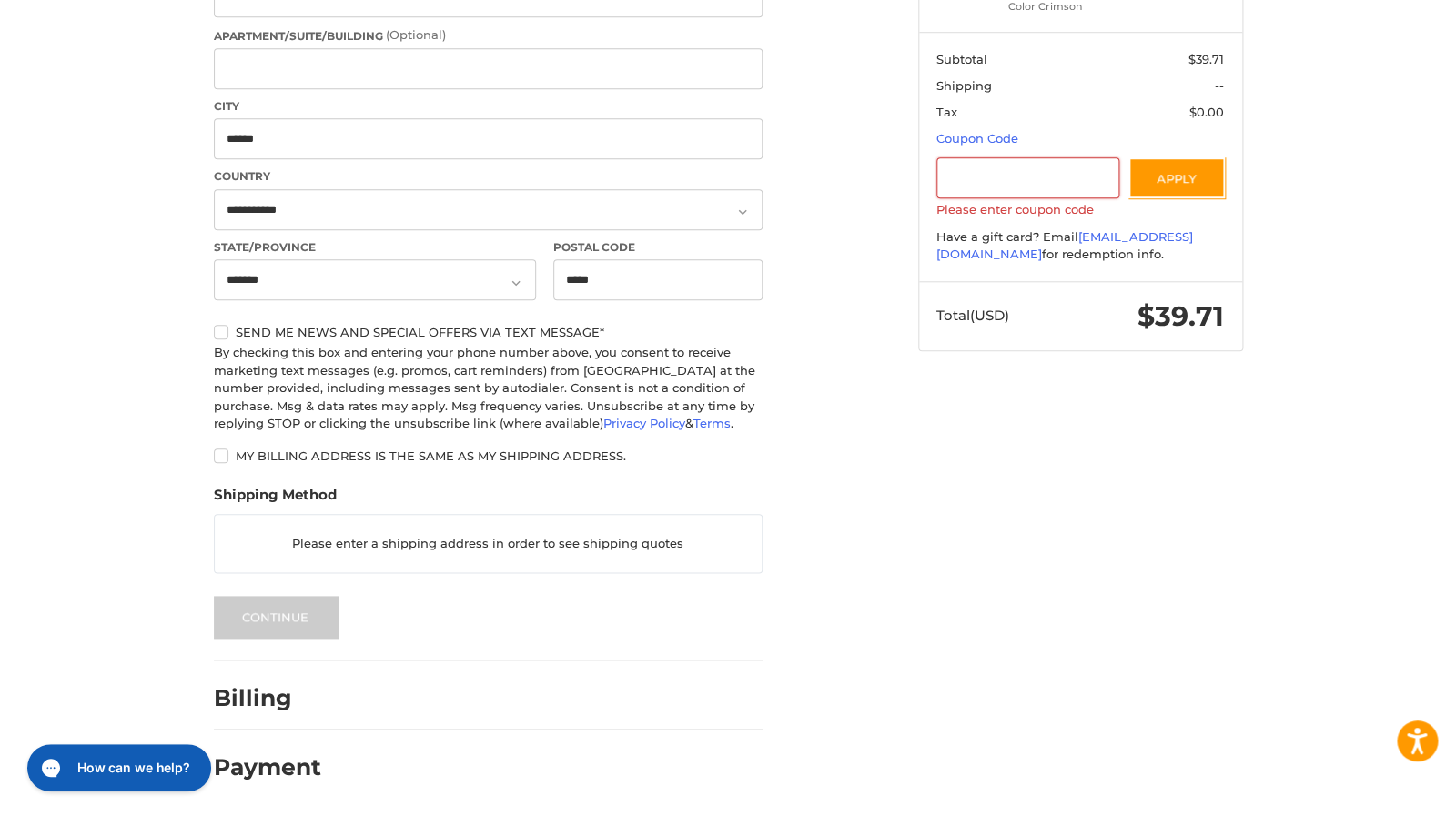
click at [225, 457] on label "My billing address is the same as my shipping address." at bounding box center [488, 456] width 549 height 15
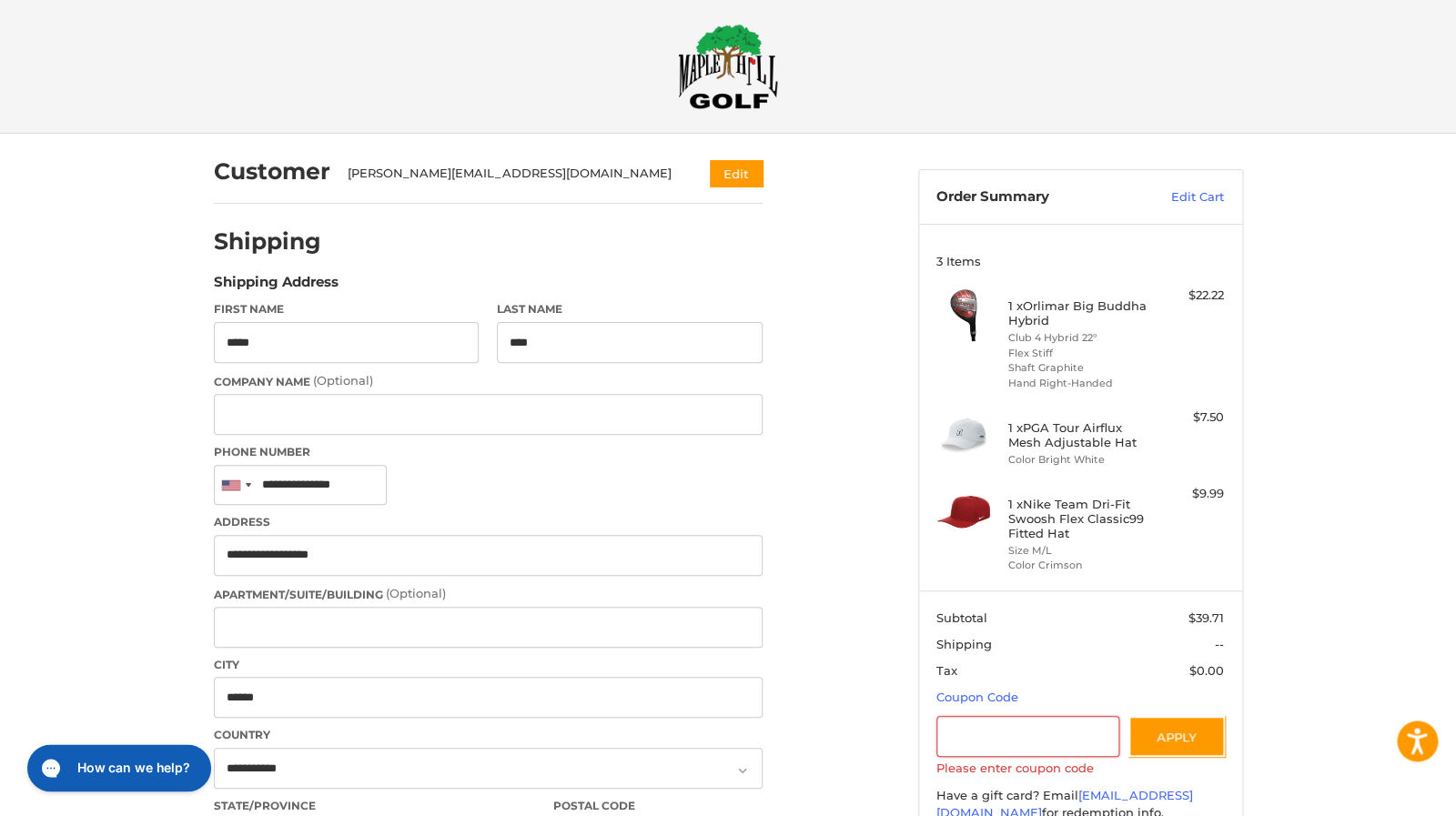
scroll to position [0, 0]
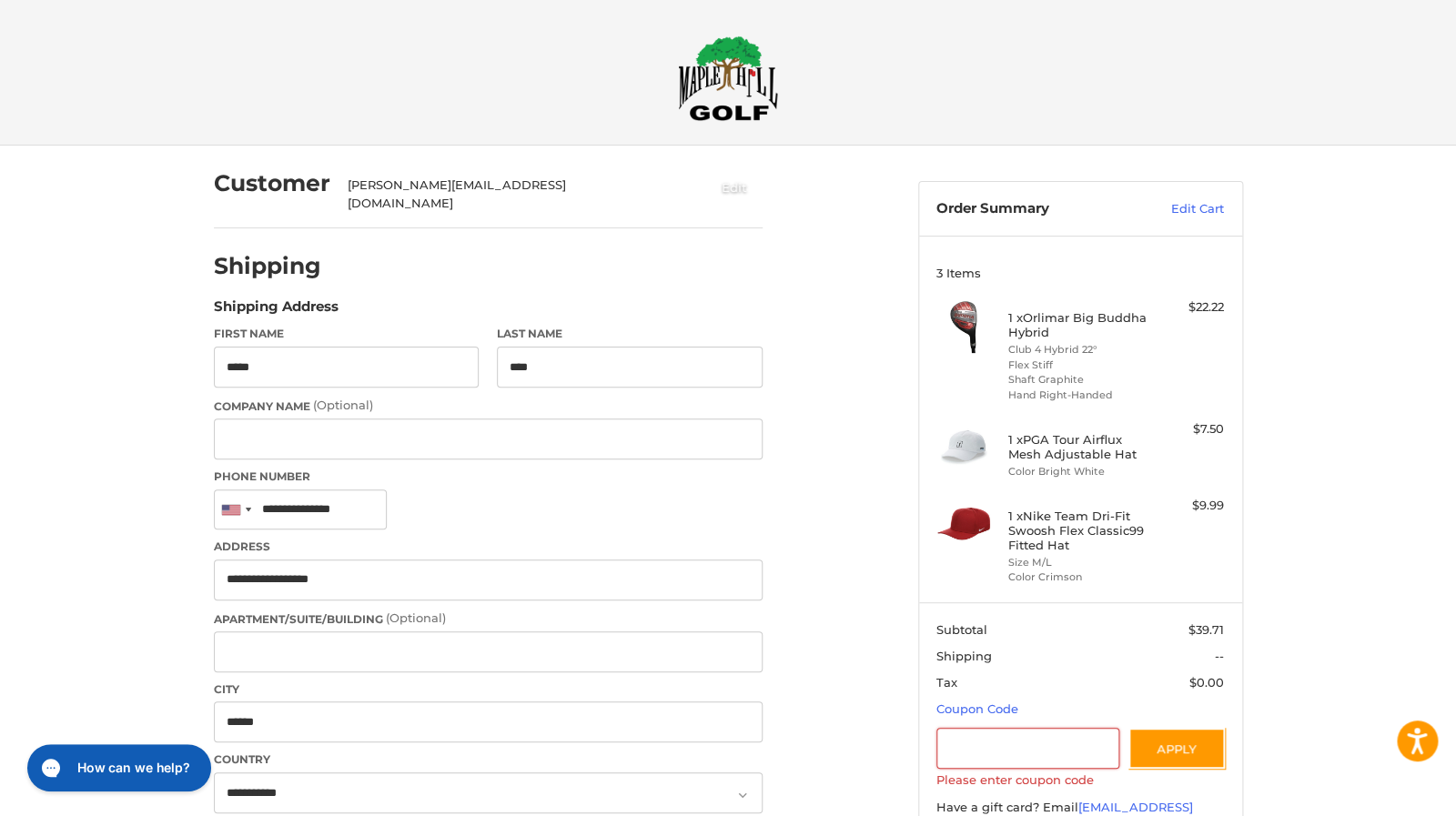
click at [741, 192] on button "Edit" at bounding box center [734, 187] width 57 height 30
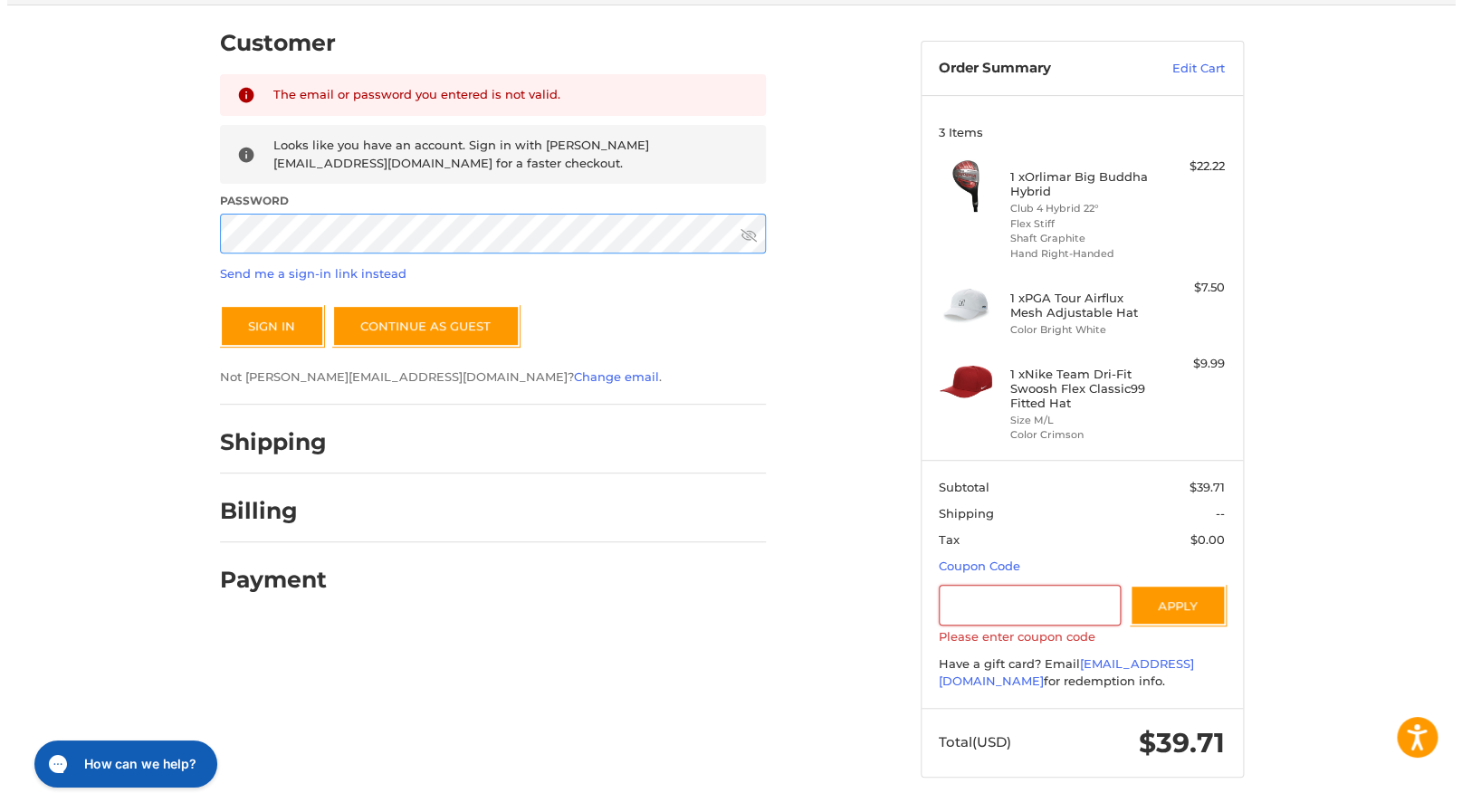
scroll to position [140, 0]
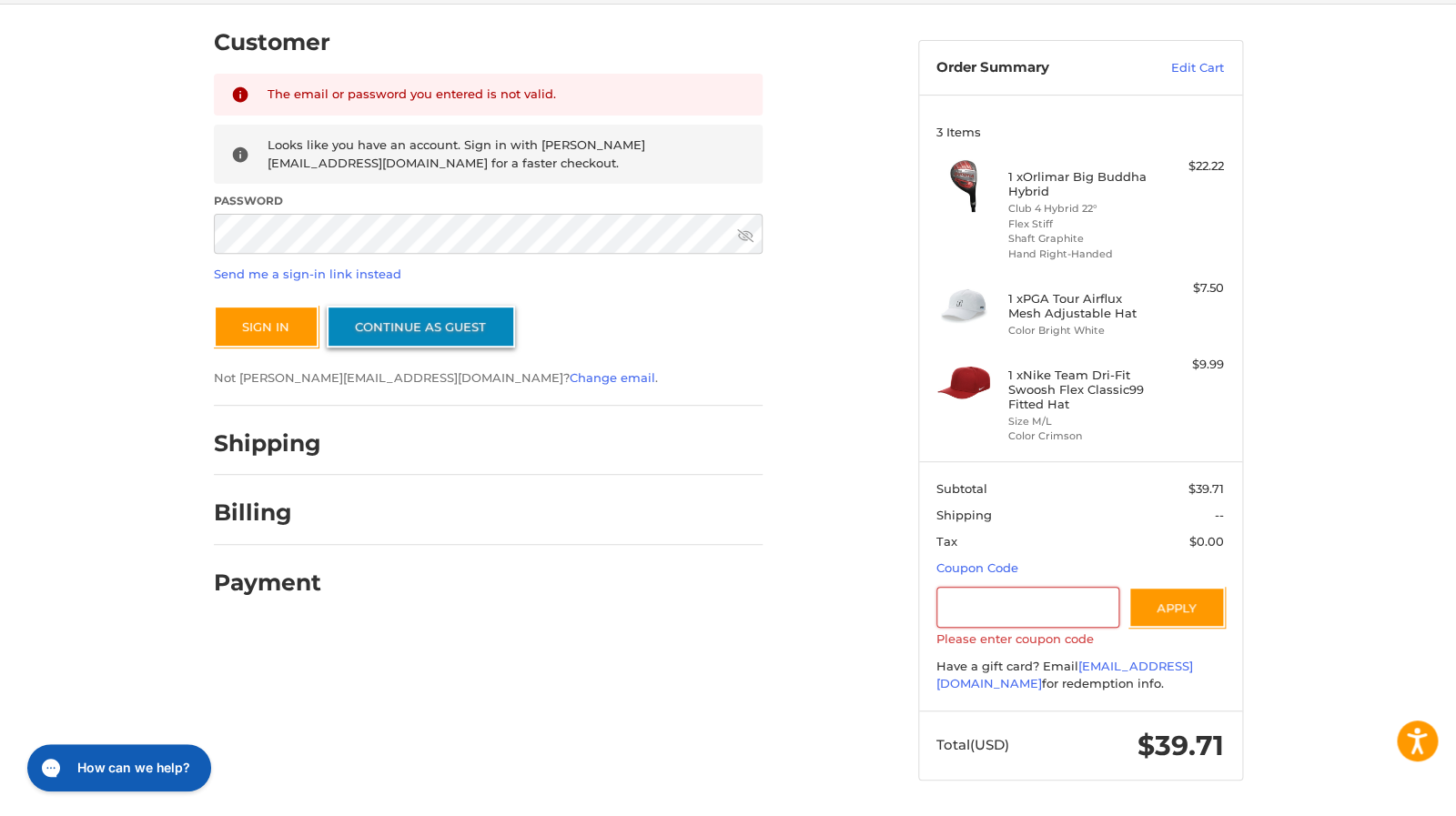
click at [441, 327] on link "Continue as guest" at bounding box center [421, 327] width 189 height 42
select select "**"
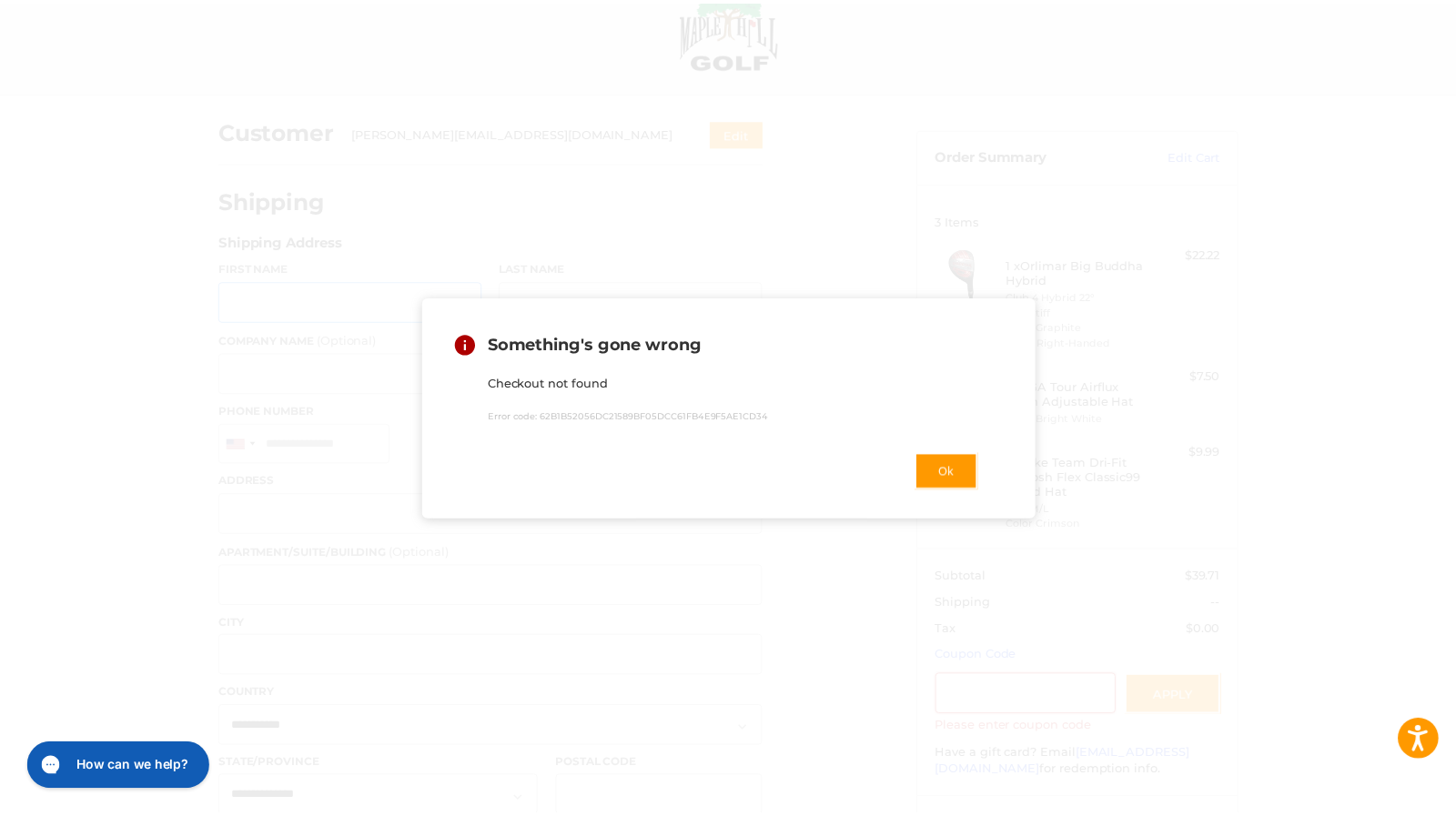
scroll to position [52, 0]
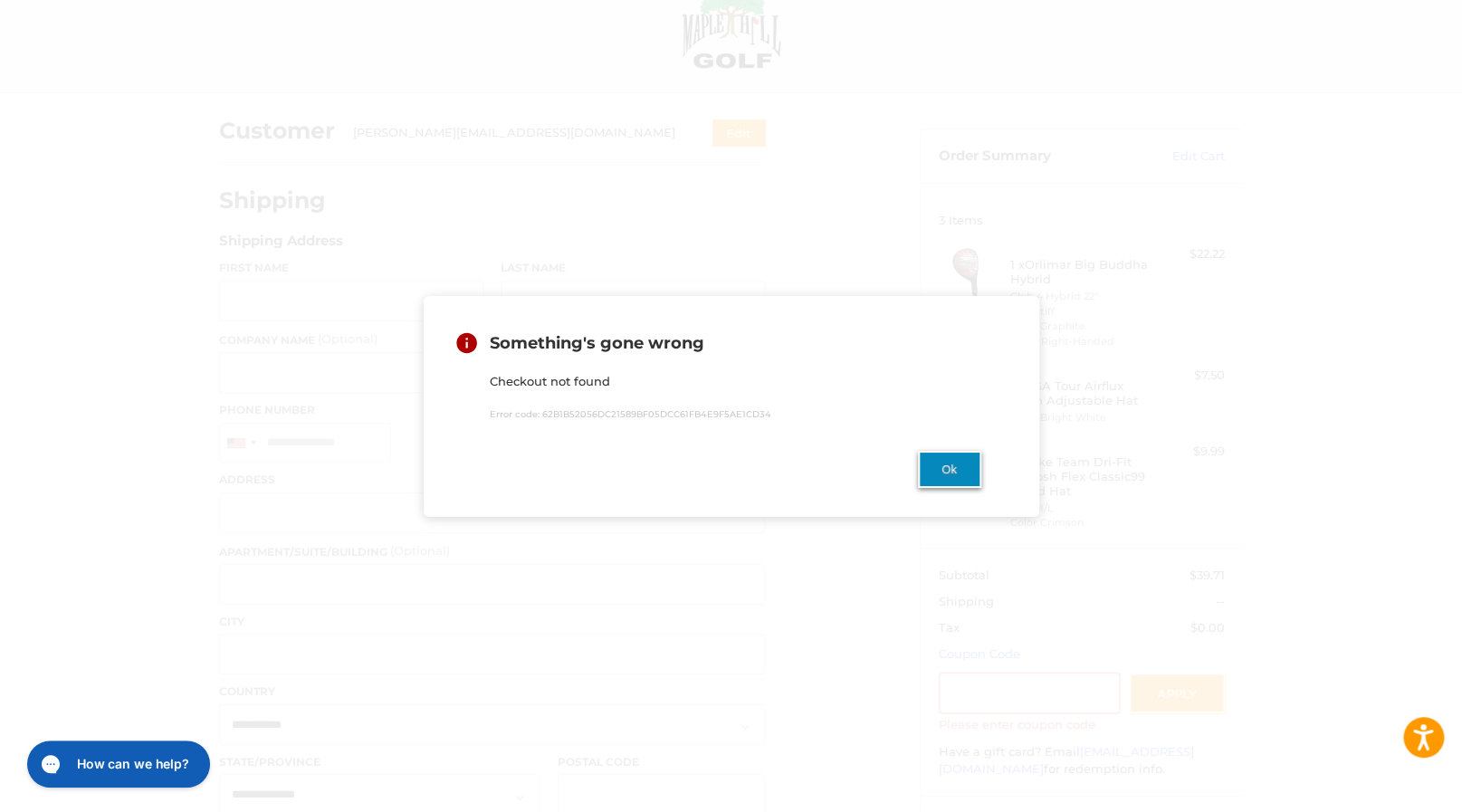
click at [934, 467] on button "Ok" at bounding box center [949, 469] width 63 height 38
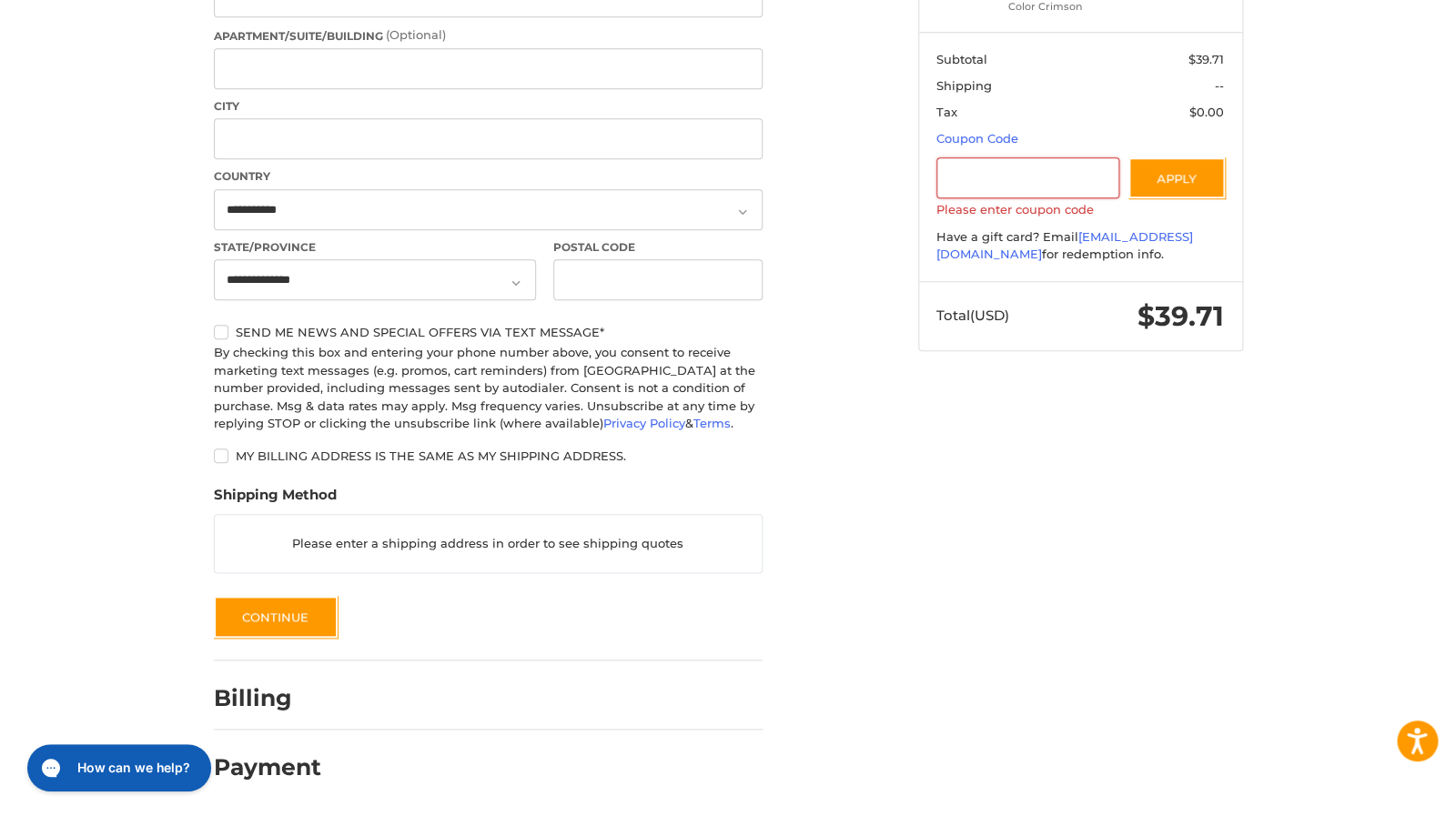
scroll to position [0, 0]
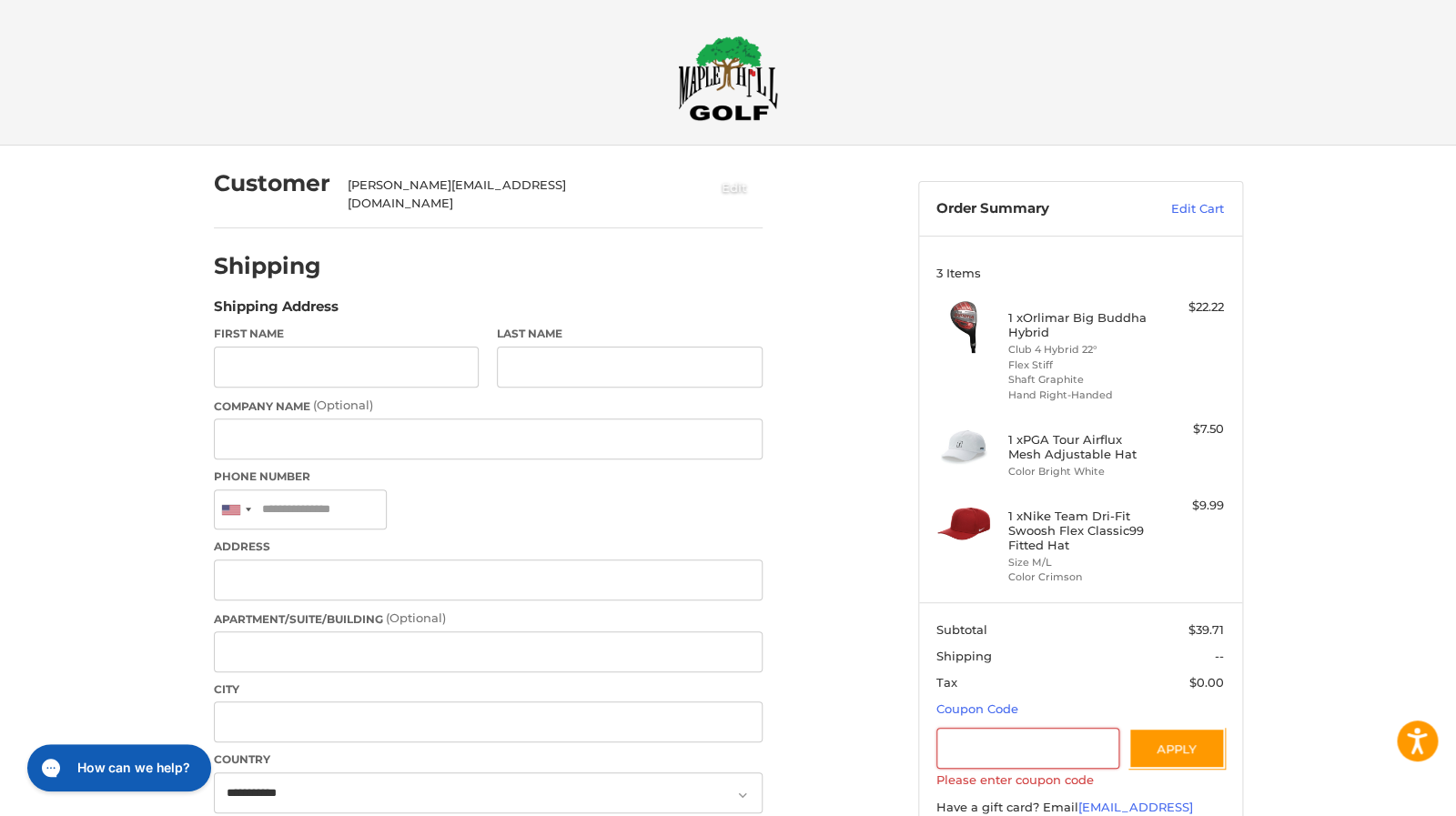
click at [739, 191] on button "Edit" at bounding box center [734, 187] width 57 height 30
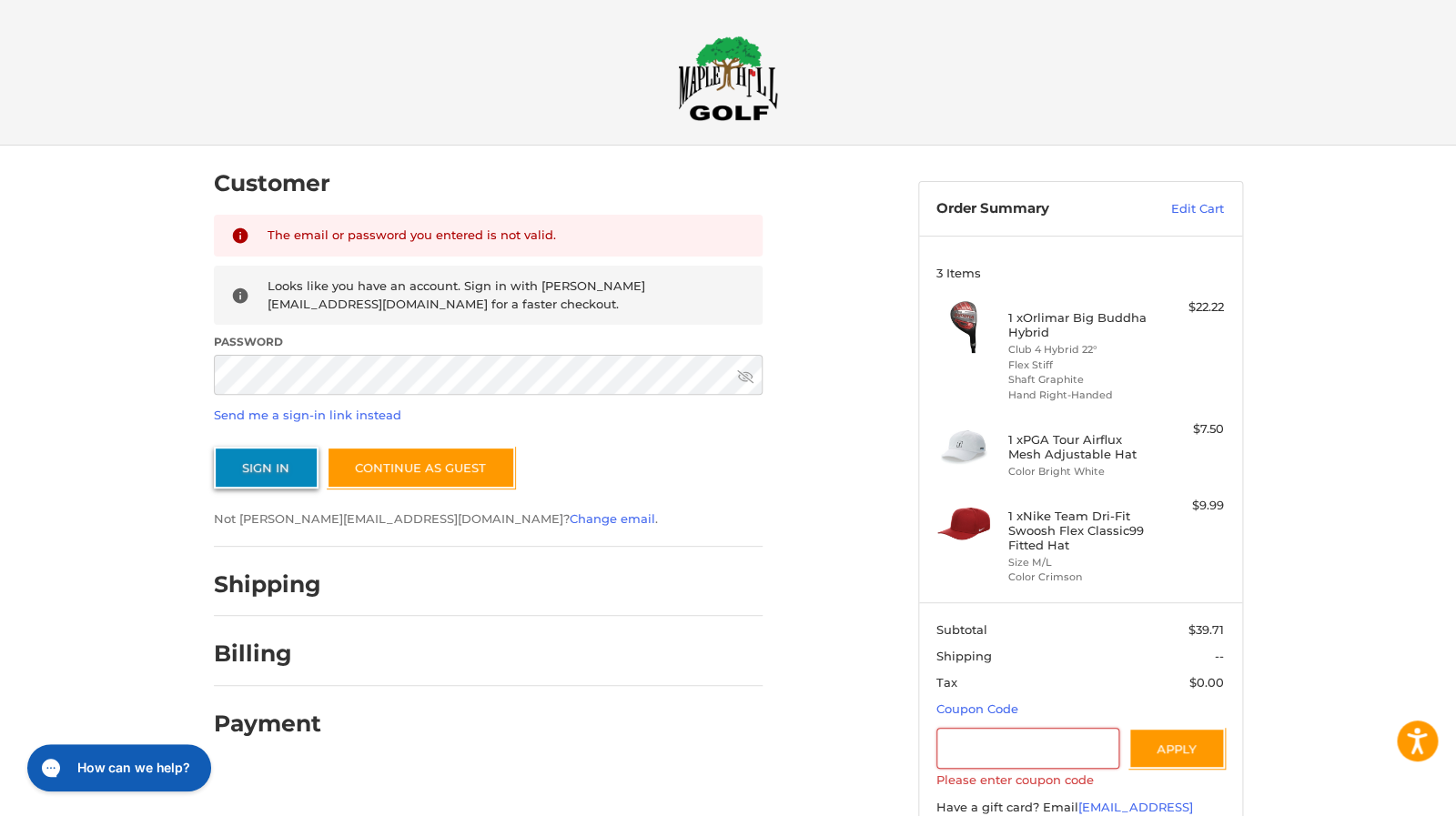
click at [272, 477] on button "Sign In" at bounding box center [265, 468] width 104 height 42
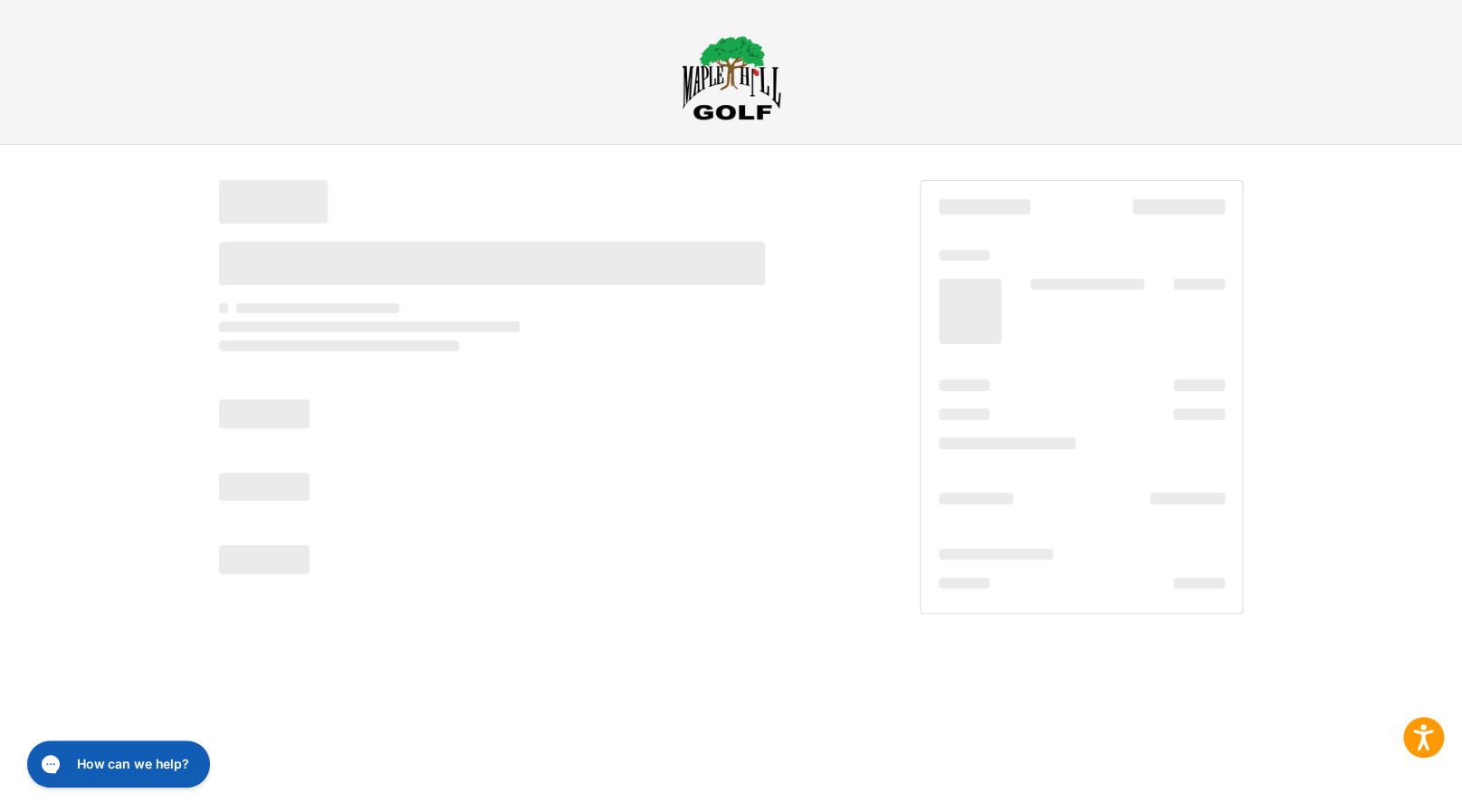
click at [605, 421] on div at bounding box center [528, 376] width 616 height 393
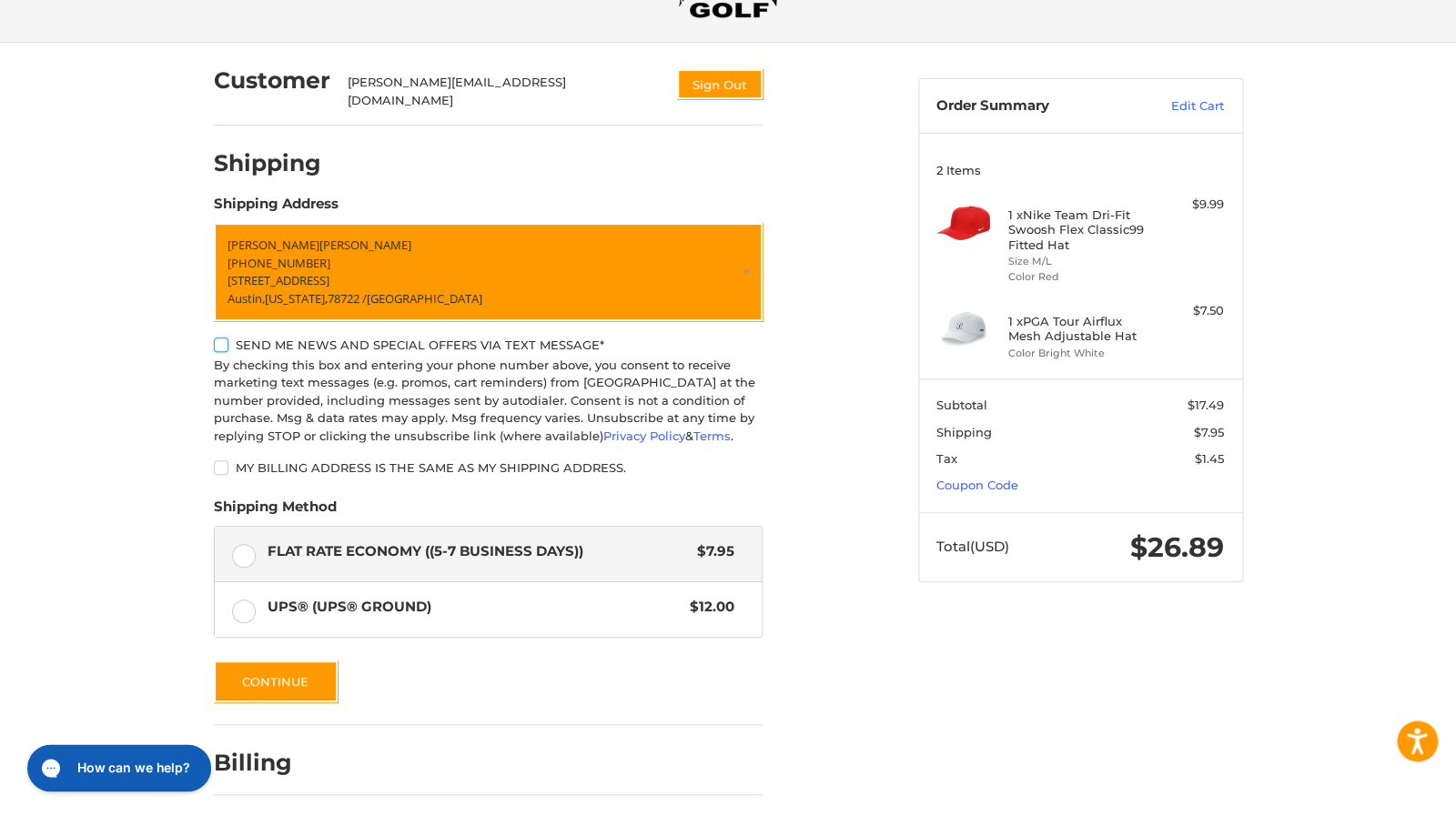
scroll to position [163, 0]
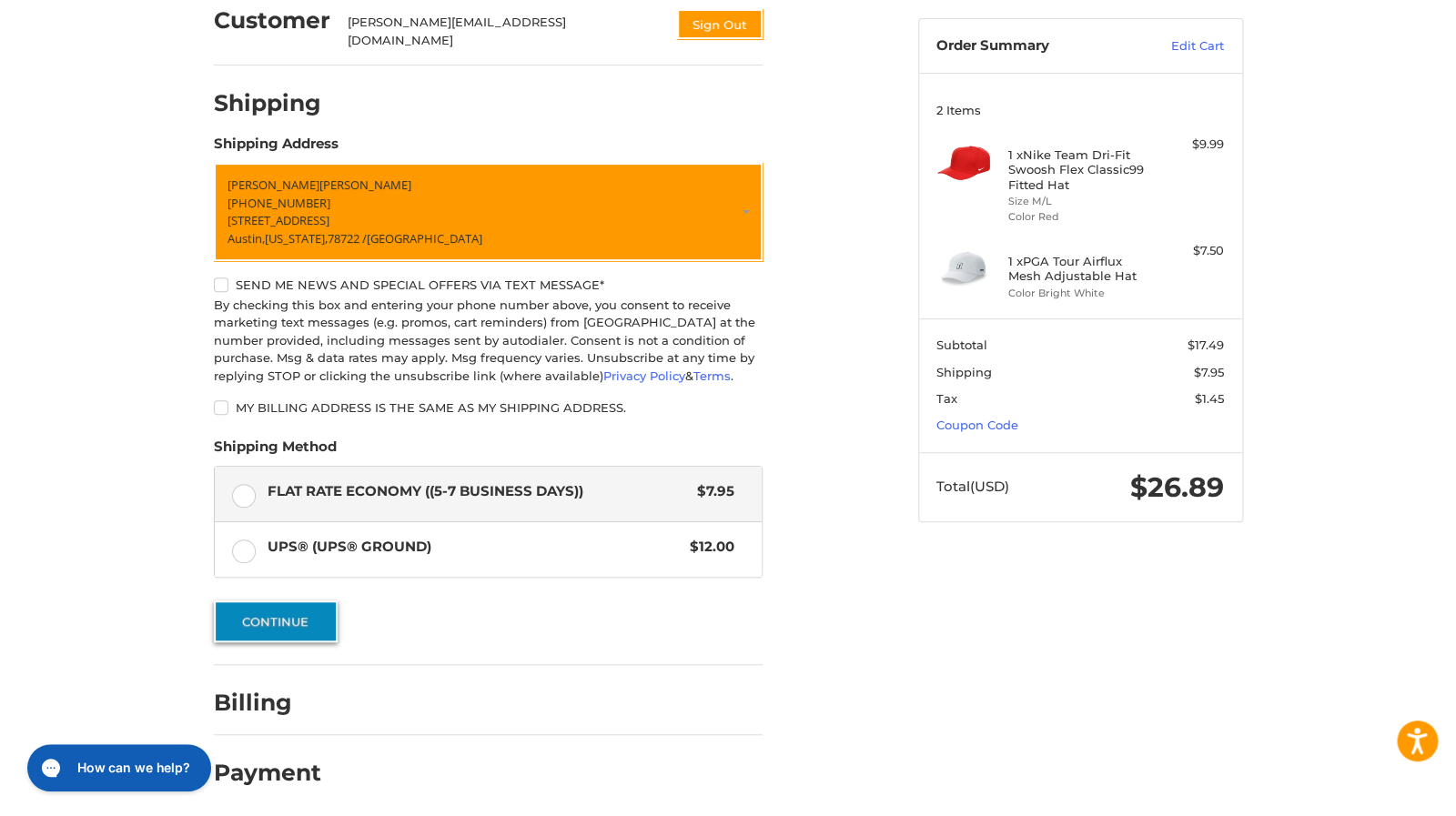
click at [291, 620] on button "Continue" at bounding box center [275, 621] width 124 height 42
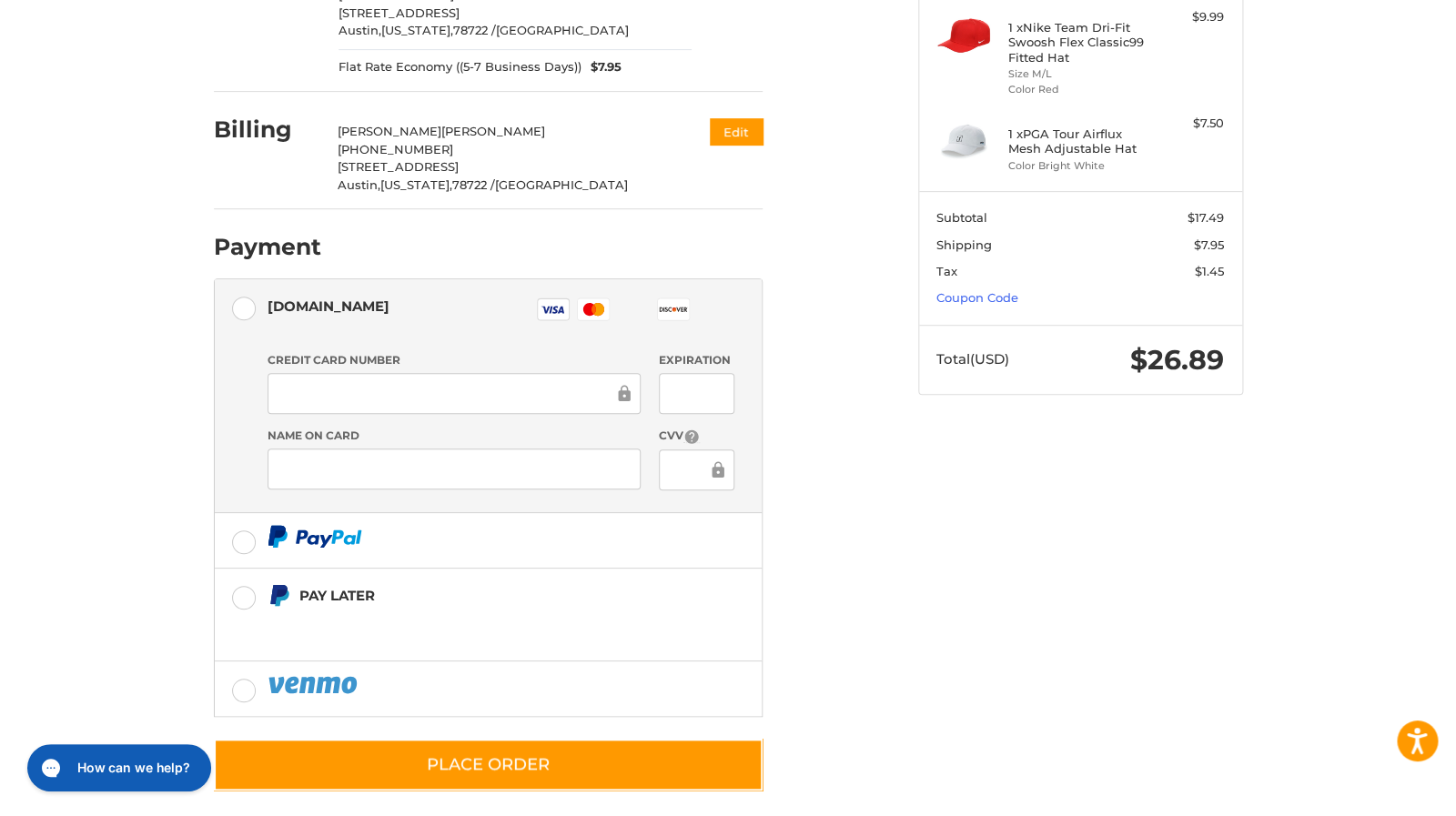
scroll to position [298, 0]
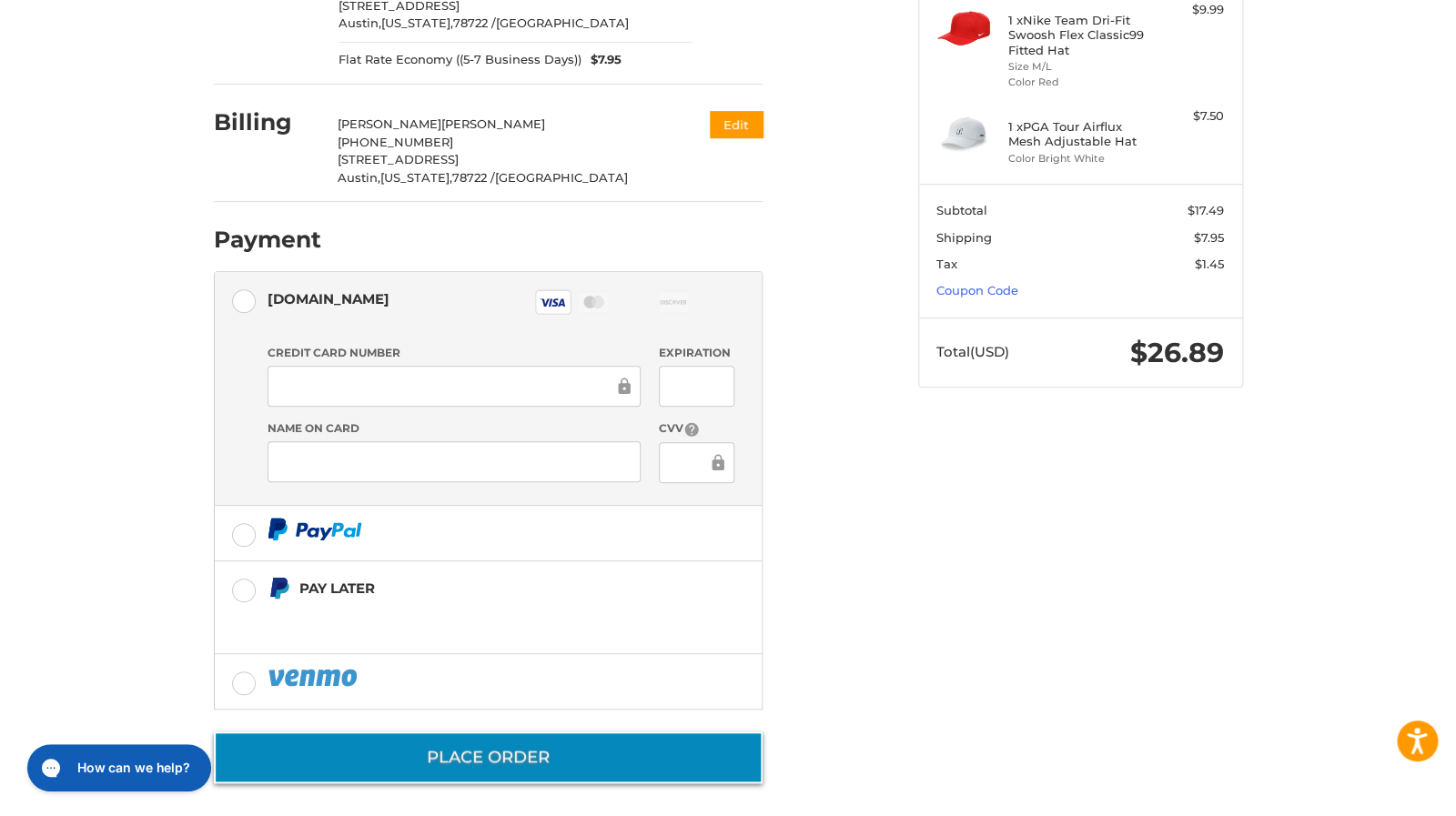
click at [500, 750] on button "Place Order" at bounding box center [488, 757] width 549 height 52
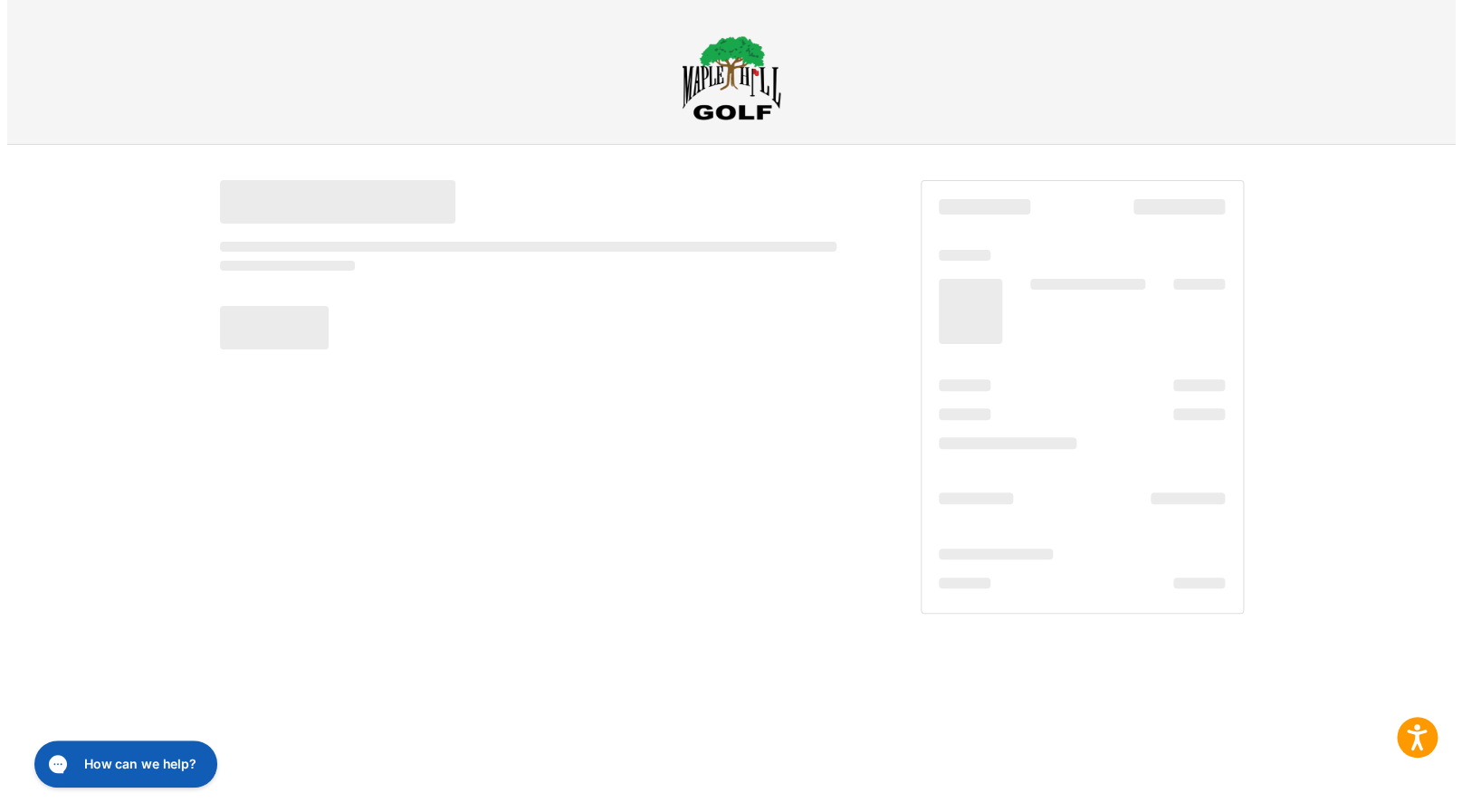
scroll to position [0, 0]
